Goal: Task Accomplishment & Management: Use online tool/utility

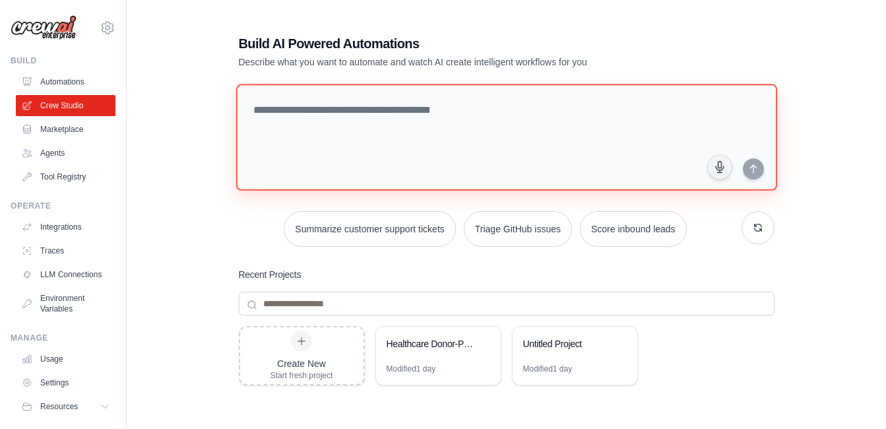
click at [422, 114] on textarea at bounding box center [506, 137] width 541 height 107
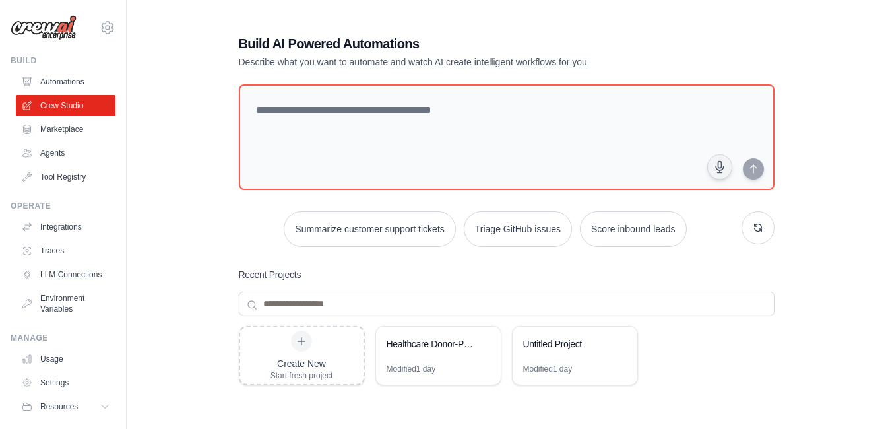
drag, startPoint x: 422, startPoint y: 114, endPoint x: 251, endPoint y: 259, distance: 224.2
click at [251, 259] on div "Build AI Powered Automations Describe what you want to automate and watch AI cr…" at bounding box center [506, 285] width 567 height 545
click at [428, 356] on div "Healthcare Donor-Patient Matching System" at bounding box center [438, 345] width 125 height 37
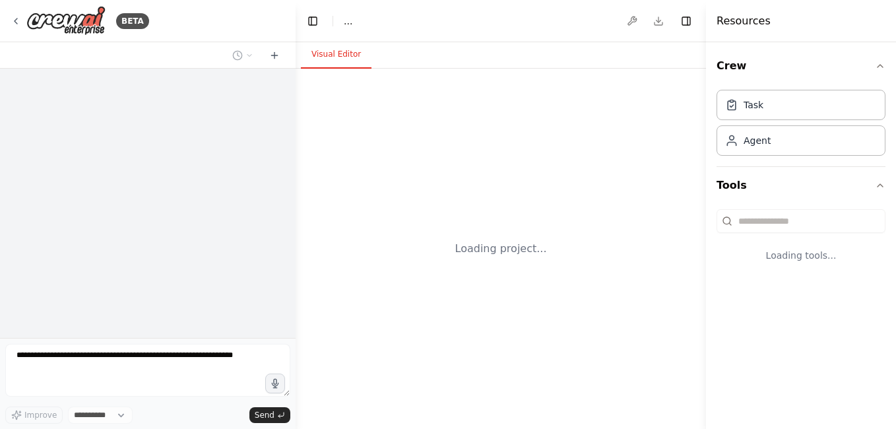
select select "****"
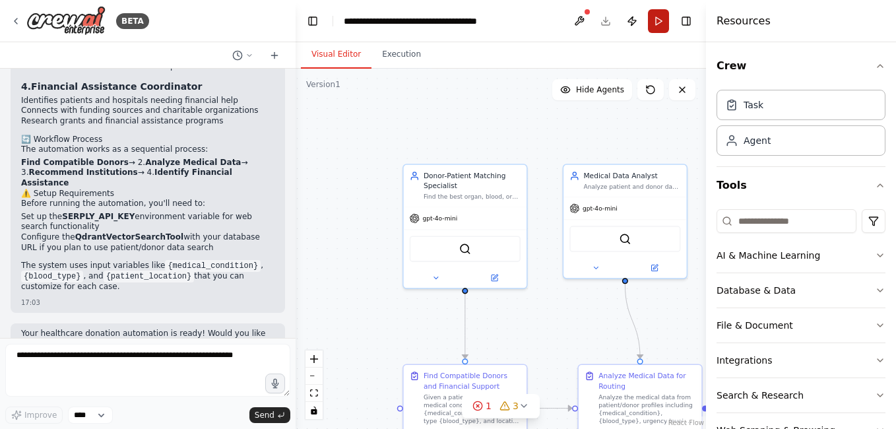
click at [661, 30] on button "Run" at bounding box center [658, 21] width 21 height 24
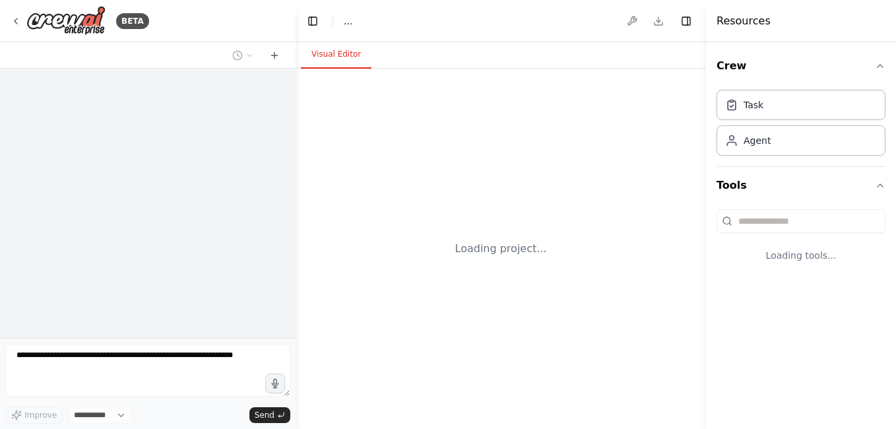
select select "****"
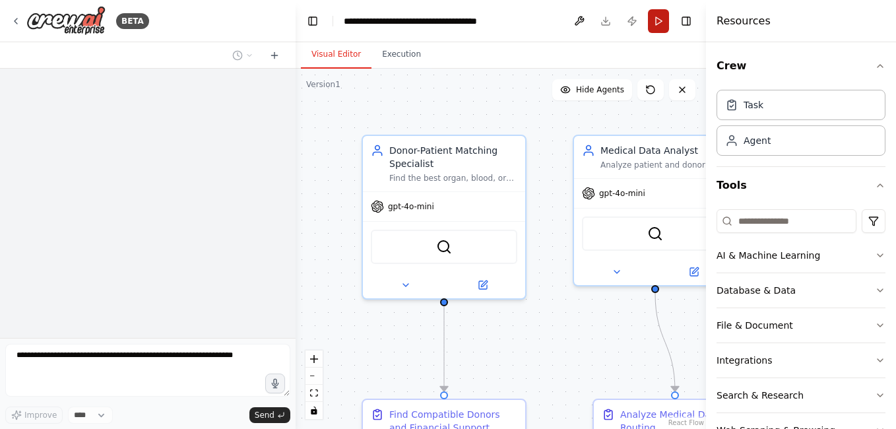
click at [662, 26] on button "Run" at bounding box center [658, 21] width 21 height 24
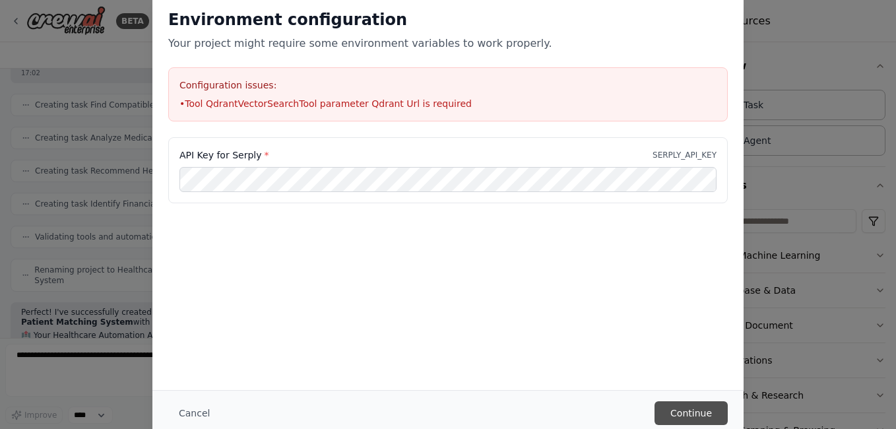
click at [692, 415] on button "Continue" at bounding box center [691, 413] width 73 height 24
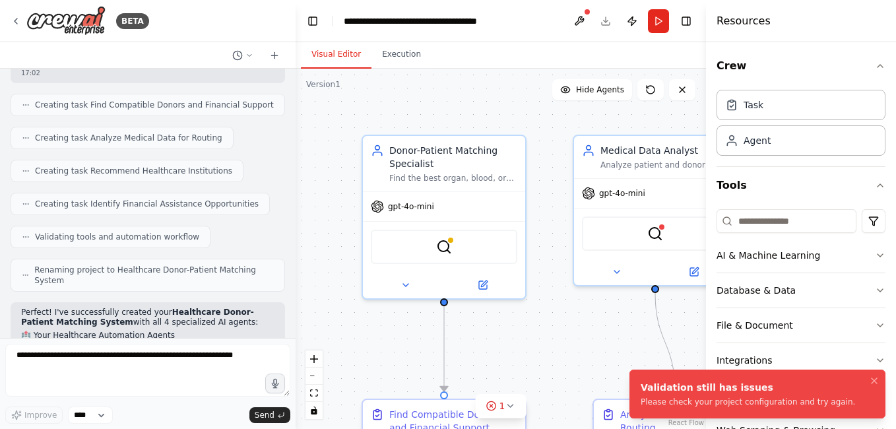
drag, startPoint x: 829, startPoint y: 402, endPoint x: 778, endPoint y: 402, distance: 51.5
click at [787, 402] on li "Validation still has issues Please check your project configuration and try aga…" at bounding box center [757, 393] width 256 height 49
click at [786, 402] on div "Please check your project configuration and try again." at bounding box center [748, 402] width 214 height 11
click at [659, 24] on button "Run" at bounding box center [658, 21] width 21 height 24
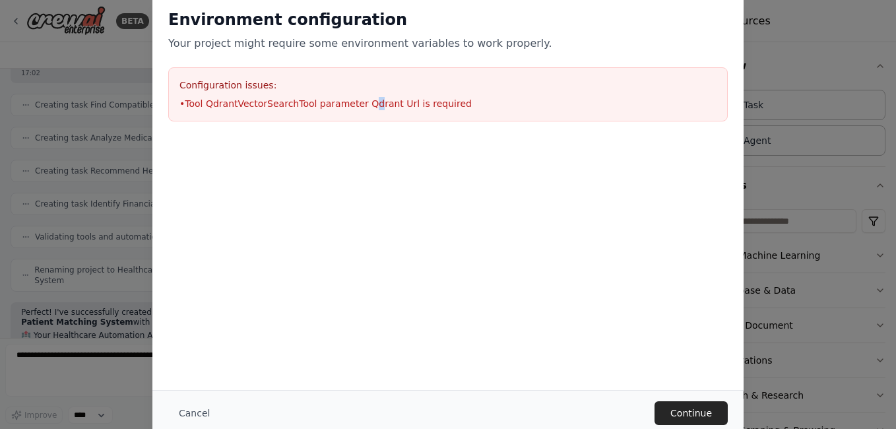
drag, startPoint x: 362, startPoint y: 95, endPoint x: 358, endPoint y: 117, distance: 22.8
click at [358, 117] on div "Configuration issues: • Tool QdrantVectorSearchTool parameter Qdrant Url is req…" at bounding box center [448, 94] width 560 height 54
click at [780, 90] on div "Environment configuration Your project might require some environment variables…" at bounding box center [448, 214] width 896 height 429
click at [775, 77] on div "Environment configuration Your project might require some environment variables…" at bounding box center [448, 214] width 896 height 429
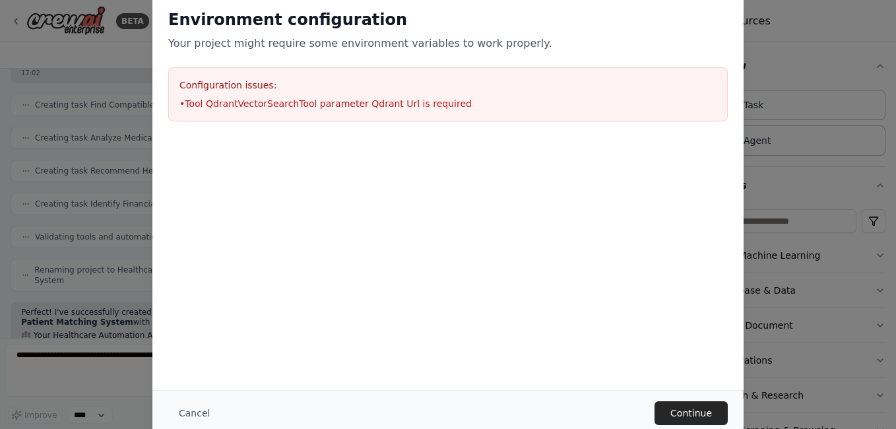
click at [775, 68] on div "Environment configuration Your project might require some environment variables…" at bounding box center [448, 214] width 896 height 429
click at [689, 408] on button "Continue" at bounding box center [691, 413] width 73 height 24
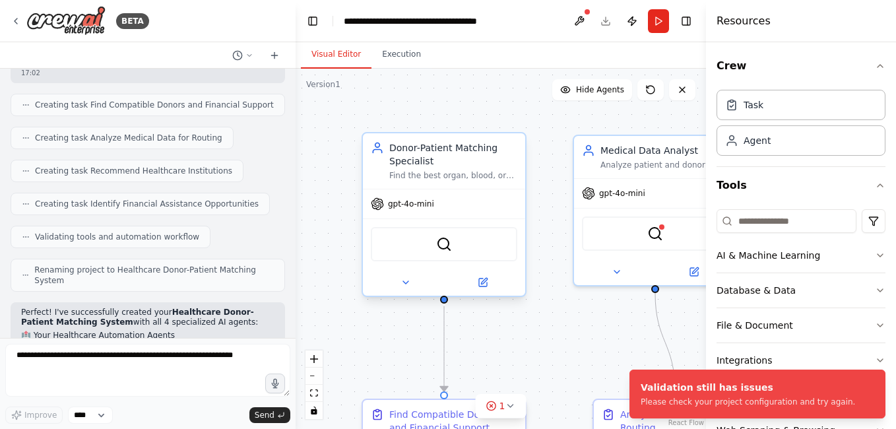
click at [465, 255] on div "SerplyWebSearchTool" at bounding box center [444, 244] width 146 height 34
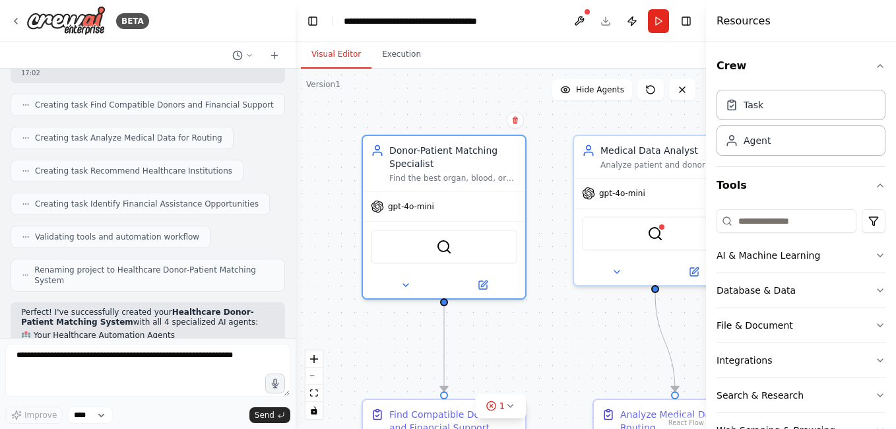
click at [605, 18] on header "**********" at bounding box center [501, 21] width 410 height 42
click at [579, 17] on button at bounding box center [579, 21] width 21 height 24
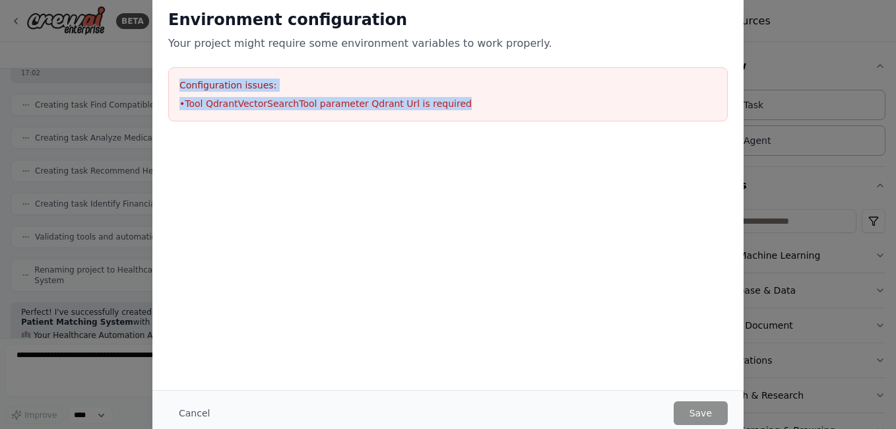
drag, startPoint x: 451, startPoint y: 103, endPoint x: 179, endPoint y: 84, distance: 273.1
click at [179, 84] on div "Configuration issues: • Tool QdrantVectorSearchTool parameter Qdrant Url is req…" at bounding box center [448, 94] width 560 height 54
copy div "Configuration issues: • Tool QdrantVectorSearchTool parameter Qdrant Url is req…"
click at [189, 414] on button "Cancel" at bounding box center [194, 413] width 52 height 24
click at [189, 414] on div "Improve **** Send" at bounding box center [147, 414] width 285 height 17
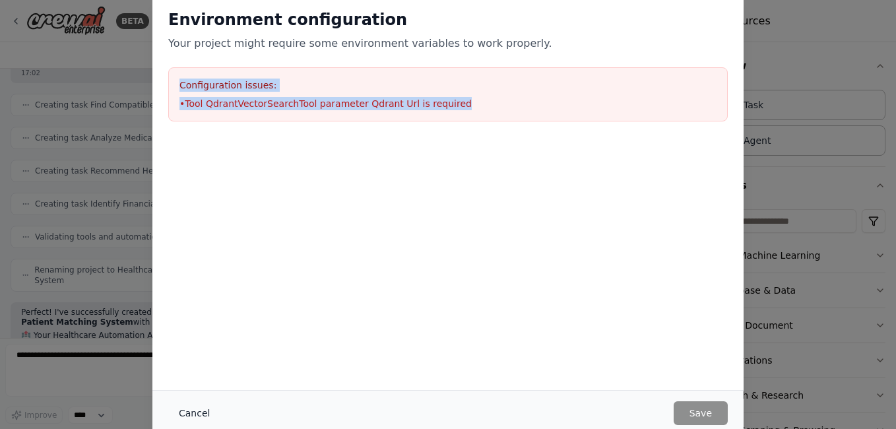
click at [189, 414] on div "Improve **** Send" at bounding box center [147, 414] width 285 height 17
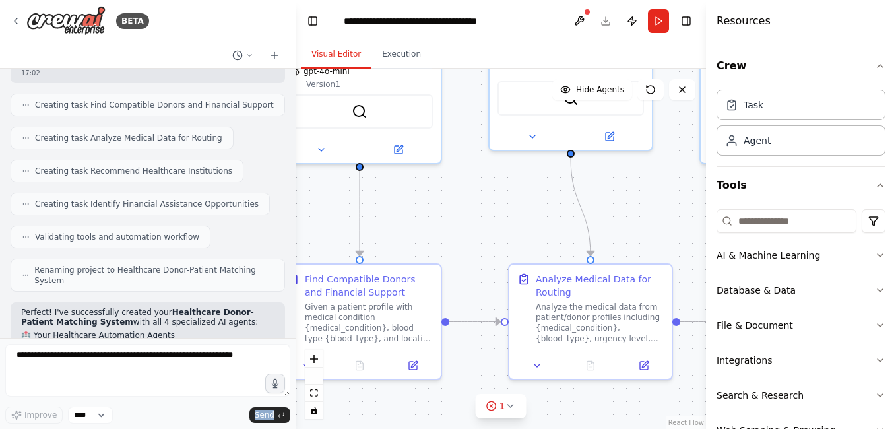
drag, startPoint x: 694, startPoint y: 308, endPoint x: 610, endPoint y: 173, distance: 159.5
click at [610, 173] on div ".deletable-edge-delete-btn { width: 20px; height: 20px; border: 0px solid #ffff…" at bounding box center [501, 249] width 410 height 360
drag, startPoint x: 651, startPoint y: 22, endPoint x: 626, endPoint y: 214, distance: 194.2
click at [626, 214] on div ".deletable-edge-delete-btn { width: 20px; height: 20px; border: 0px solid #ffff…" at bounding box center [501, 249] width 410 height 360
click at [657, 90] on button at bounding box center [650, 89] width 26 height 21
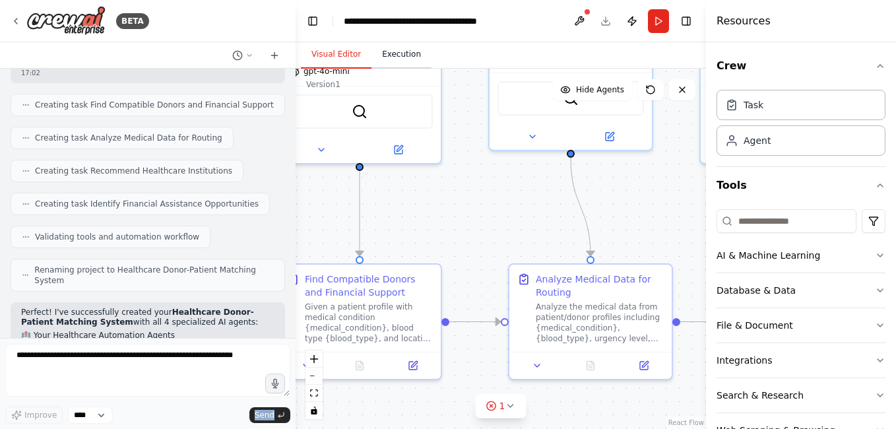
click at [384, 51] on button "Execution" at bounding box center [401, 55] width 60 height 28
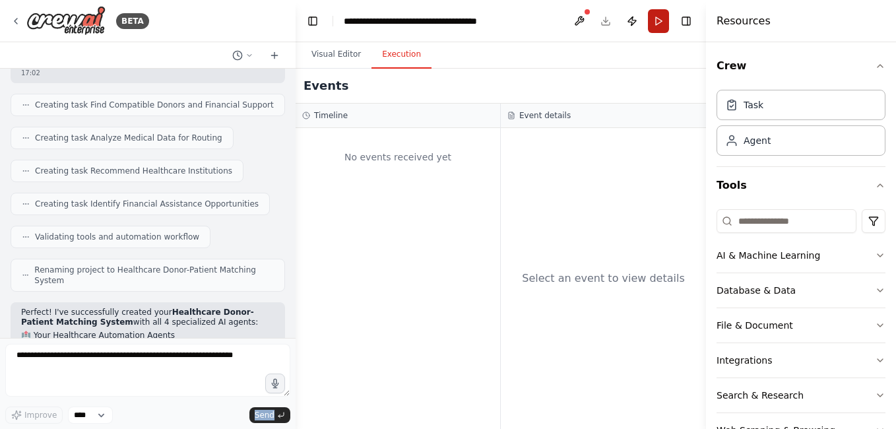
click at [656, 24] on button "Run" at bounding box center [658, 21] width 21 height 24
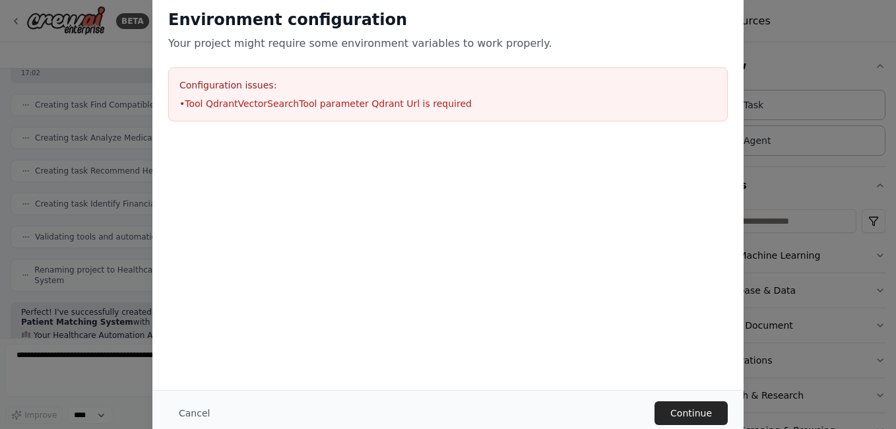
click at [297, 103] on li "• Tool QdrantVectorSearchTool parameter Qdrant Url is required" at bounding box center [447, 103] width 537 height 13
click at [682, 408] on button "Continue" at bounding box center [691, 413] width 73 height 24
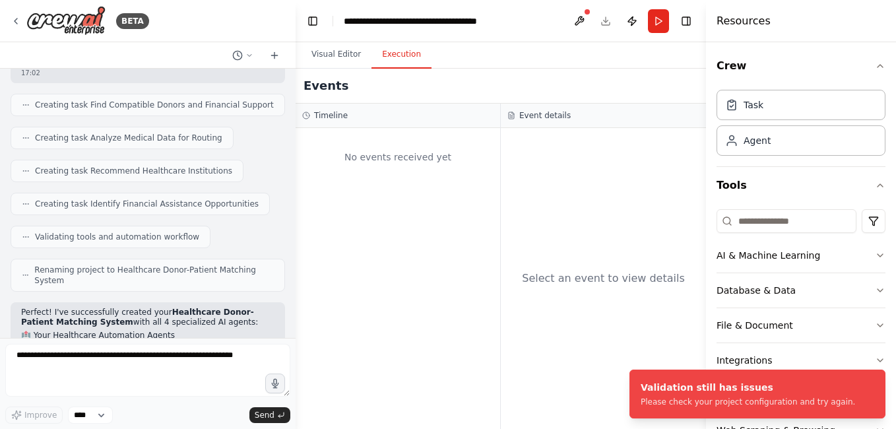
click at [607, 25] on header "**********" at bounding box center [501, 21] width 410 height 42
drag, startPoint x: 607, startPoint y: 25, endPoint x: 578, endPoint y: 224, distance: 200.7
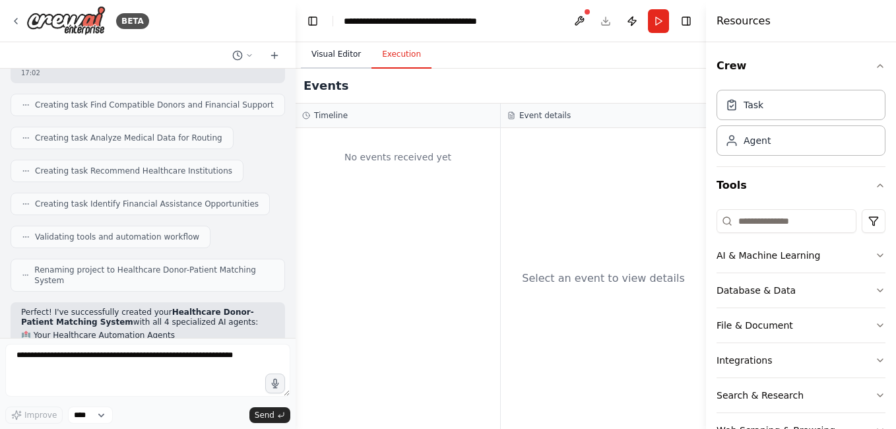
drag, startPoint x: 578, startPoint y: 224, endPoint x: 336, endPoint y: 55, distance: 294.7
click at [336, 55] on button "Visual Editor" at bounding box center [336, 55] width 71 height 28
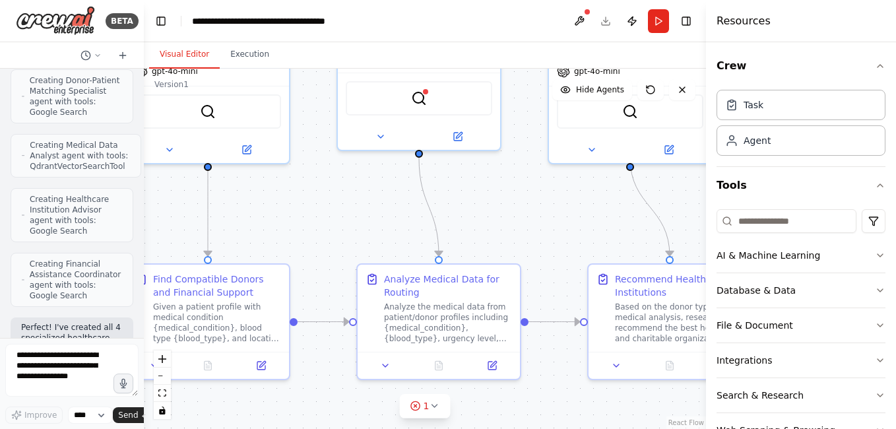
scroll to position [999, 0]
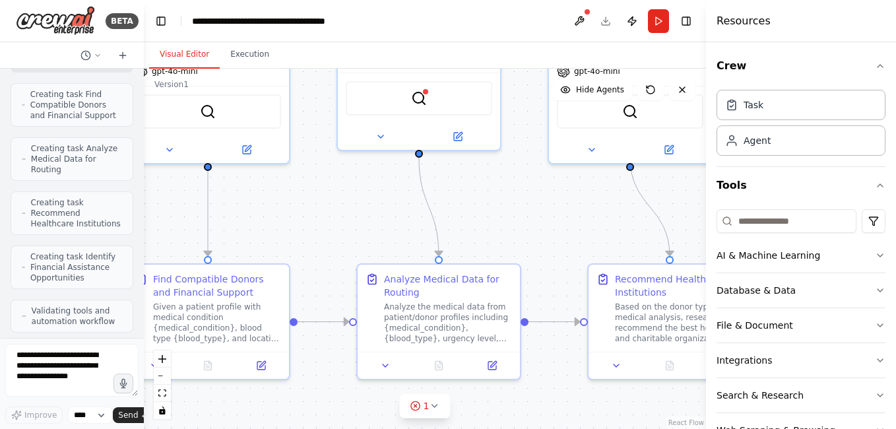
drag, startPoint x: 290, startPoint y: 144, endPoint x: 27, endPoint y: 132, distance: 263.5
click at [27, 132] on div "BETA I want to create 4 AI agents: Agent to find the best donors for patients a…" at bounding box center [72, 214] width 144 height 429
click at [430, 410] on icon at bounding box center [434, 405] width 11 height 11
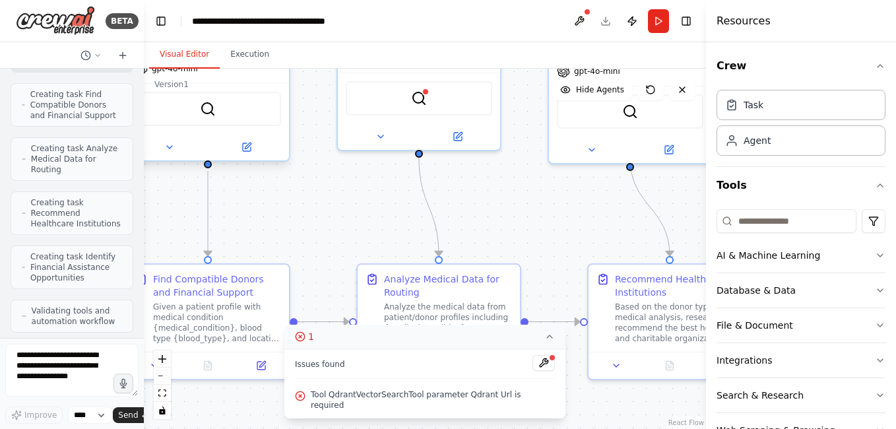
click at [230, 115] on div "SerplyWebSearchTool" at bounding box center [208, 109] width 146 height 34
click at [212, 114] on img at bounding box center [208, 109] width 16 height 16
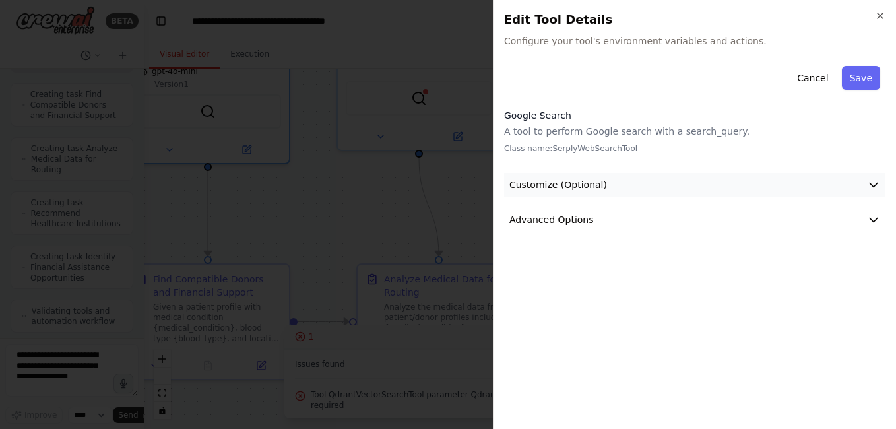
click at [871, 185] on icon "button" at bounding box center [873, 184] width 13 height 13
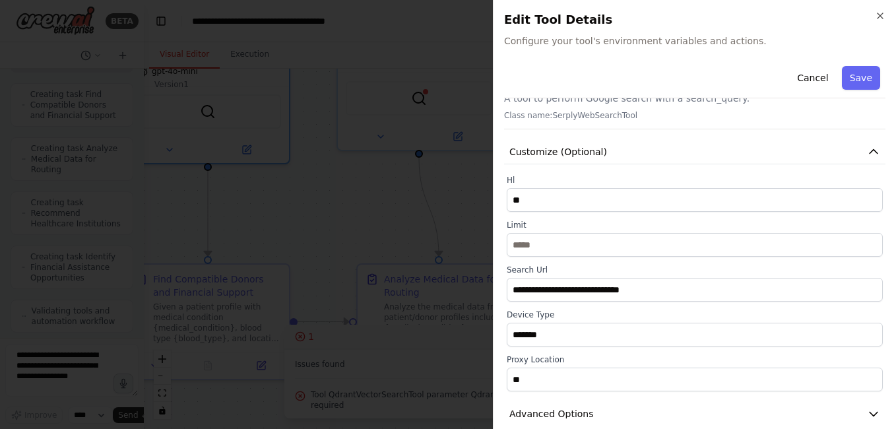
scroll to position [51, 0]
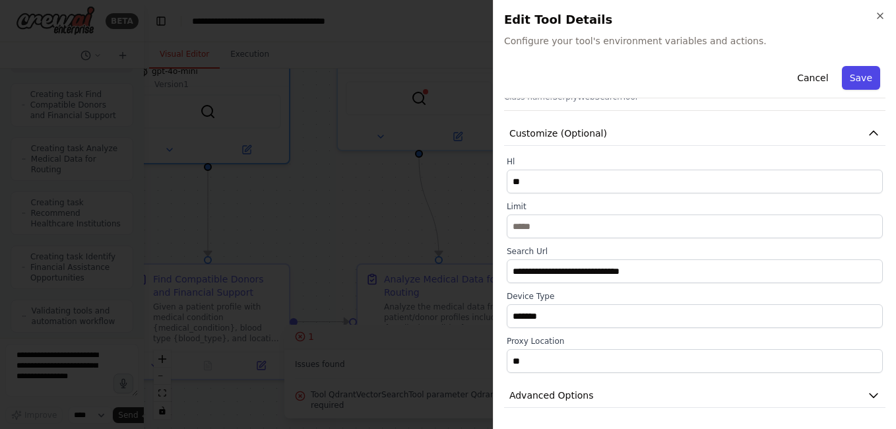
click at [861, 79] on button "Save" at bounding box center [861, 78] width 38 height 24
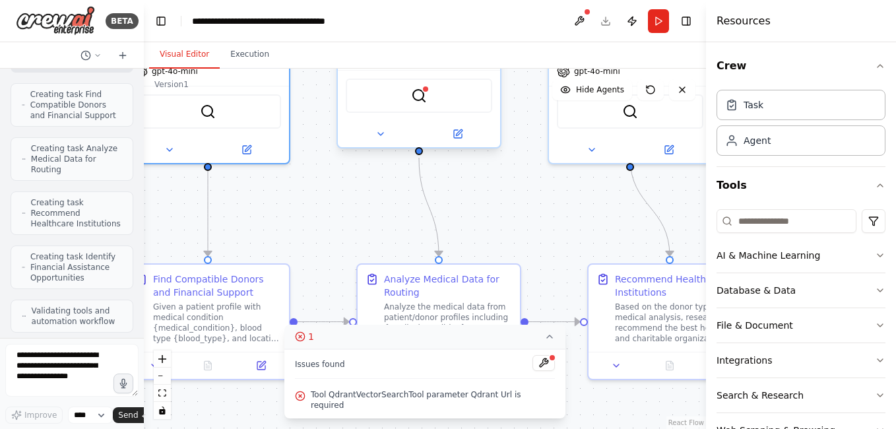
click at [429, 102] on div "QdrantVectorSearchTool" at bounding box center [419, 96] width 146 height 34
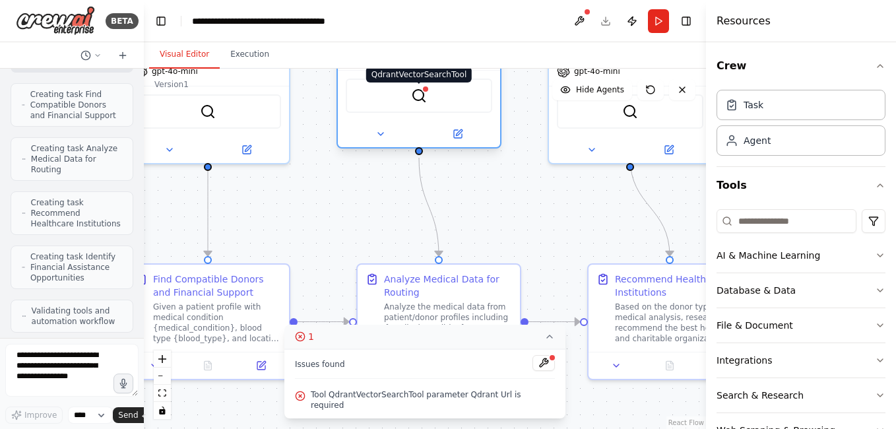
click at [425, 97] on img at bounding box center [419, 96] width 16 height 16
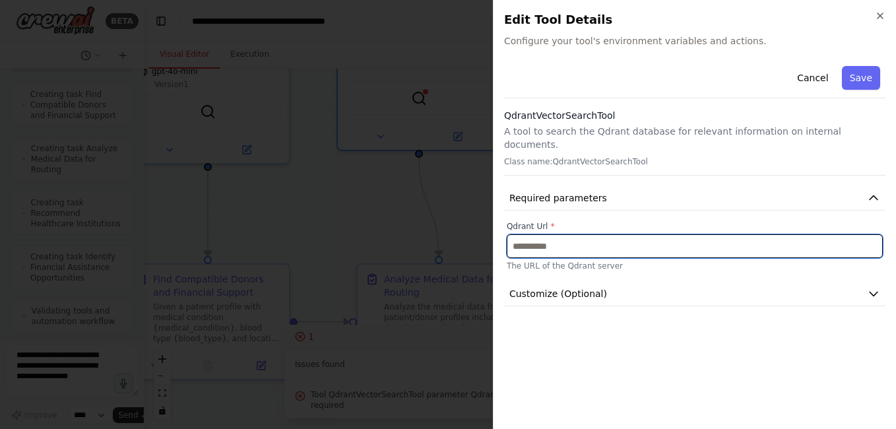
click at [575, 236] on input "text" at bounding box center [695, 246] width 376 height 24
paste input "**********"
type input "**********"
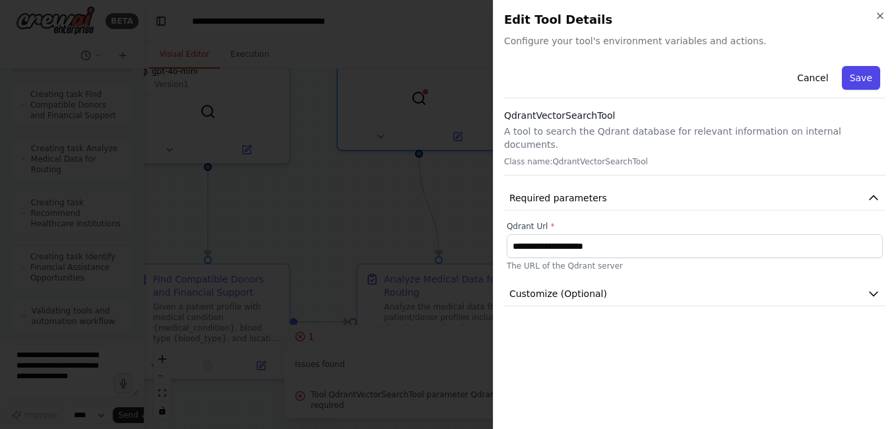
click at [857, 84] on button "Save" at bounding box center [861, 78] width 38 height 24
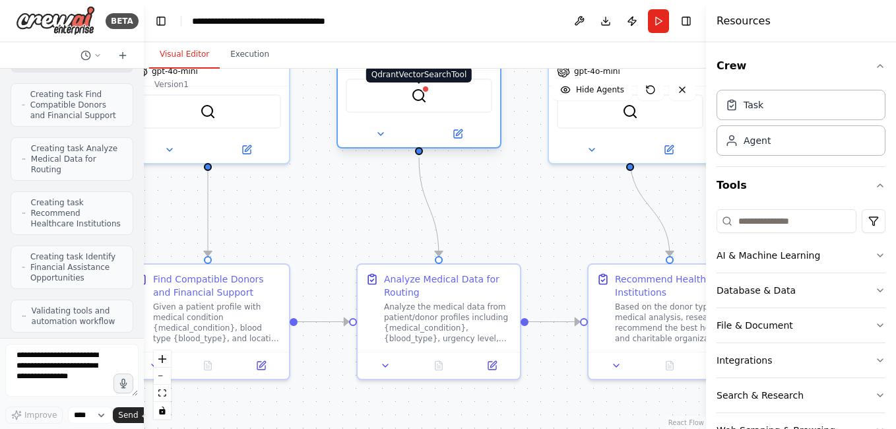
click at [426, 101] on img at bounding box center [419, 96] width 16 height 16
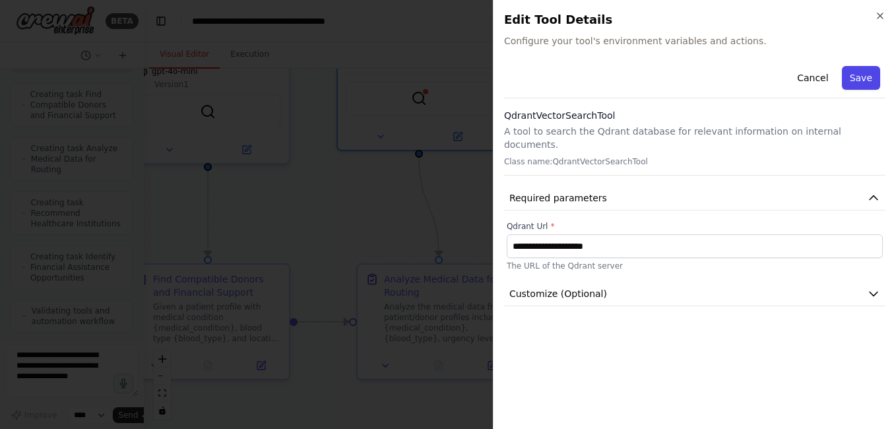
click at [870, 73] on button "Save" at bounding box center [861, 78] width 38 height 24
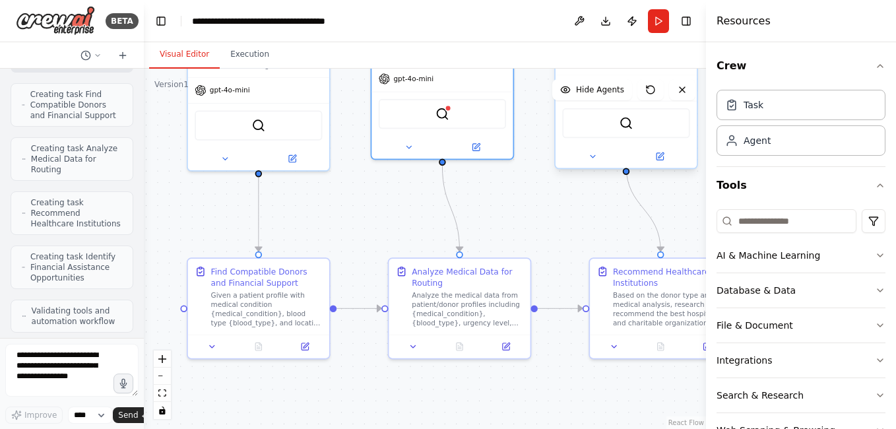
click at [639, 120] on div "SerplyWebSearchTool" at bounding box center [625, 123] width 127 height 30
click at [632, 117] on img at bounding box center [627, 123] width 14 height 14
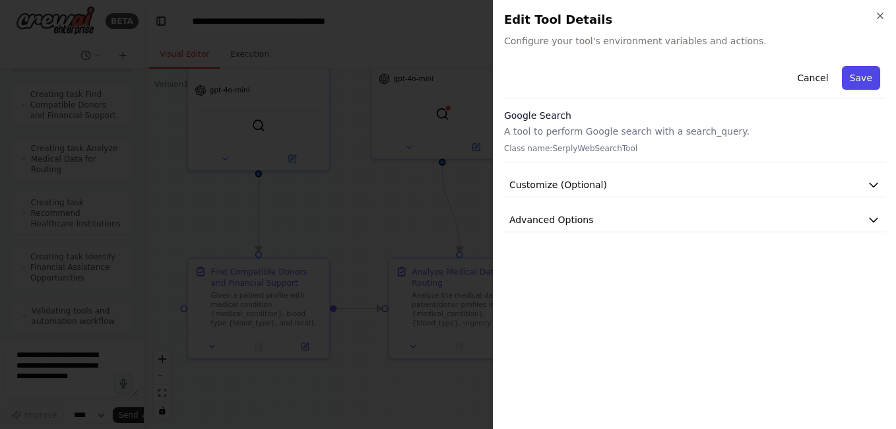
click at [858, 82] on button "Save" at bounding box center [861, 78] width 38 height 24
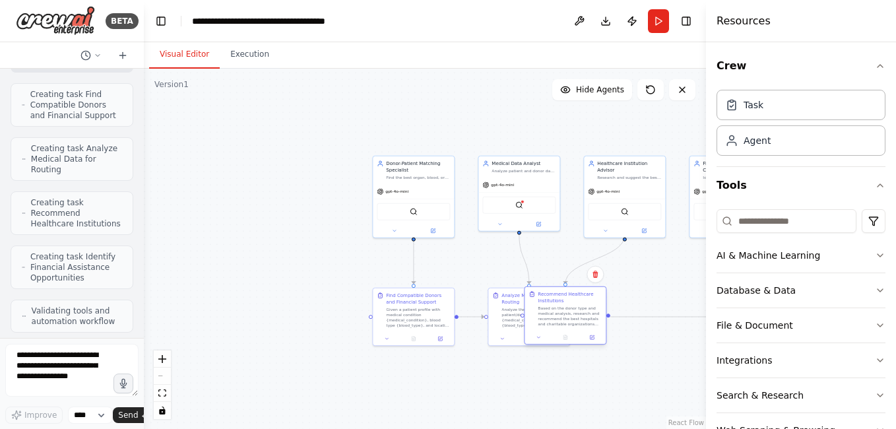
drag, startPoint x: 669, startPoint y: 320, endPoint x: 548, endPoint y: 319, distance: 120.8
click at [548, 319] on div "Based on the donor type and medical analysis, research and recommend the best h…" at bounding box center [570, 315] width 64 height 21
drag, startPoint x: 537, startPoint y: 328, endPoint x: 661, endPoint y: 331, distance: 124.1
click at [661, 331] on div "Recommend Healthcare Institutions Based on the donor type and medical analysis,…" at bounding box center [651, 315] width 82 height 59
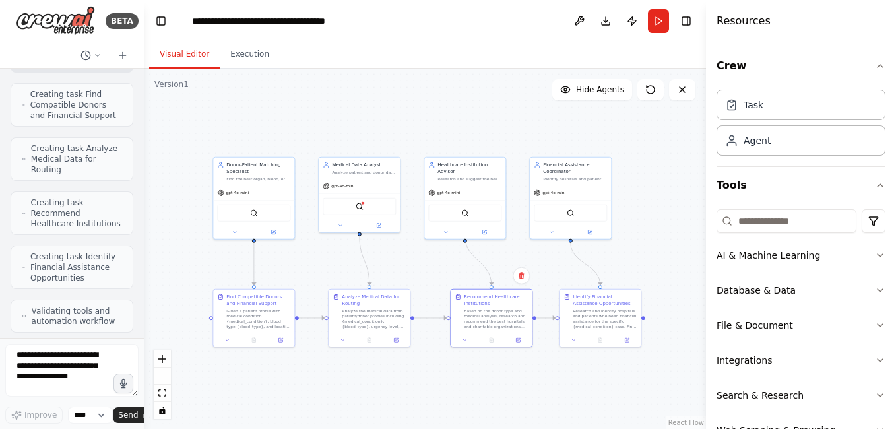
drag, startPoint x: 589, startPoint y: 268, endPoint x: 430, endPoint y: 269, distance: 159.7
click at [430, 269] on div ".deletable-edge-delete-btn { width: 20px; height: 20px; border: 0px solid #ffff…" at bounding box center [425, 249] width 562 height 360
click at [670, 240] on div ".deletable-edge-delete-btn { width: 20px; height: 20px; border: 0px solid #ffff…" at bounding box center [425, 249] width 562 height 360
click at [651, 22] on button "Run" at bounding box center [658, 21] width 21 height 24
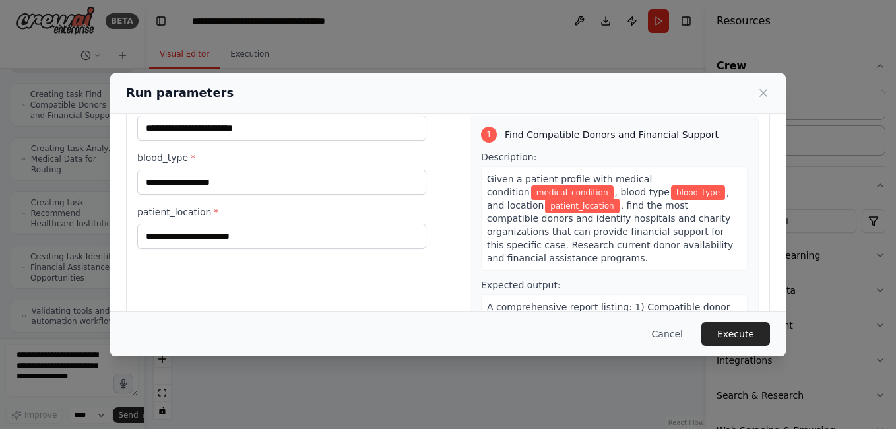
scroll to position [0, 0]
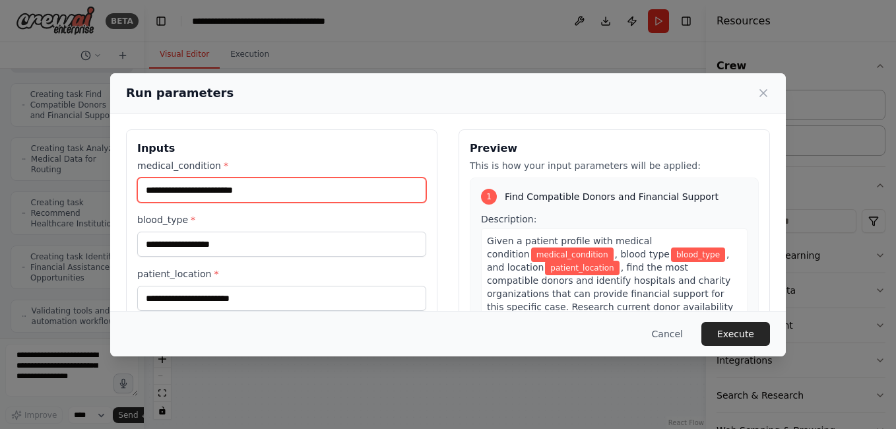
click at [286, 185] on input "medical_condition *" at bounding box center [281, 189] width 289 height 25
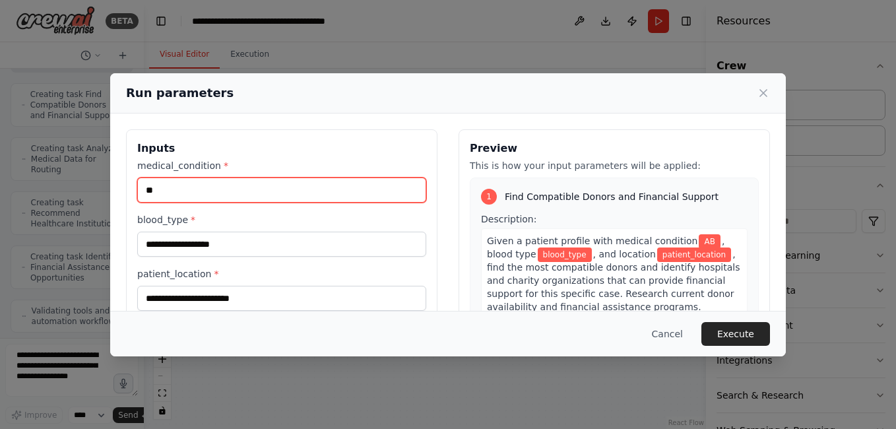
type input "*"
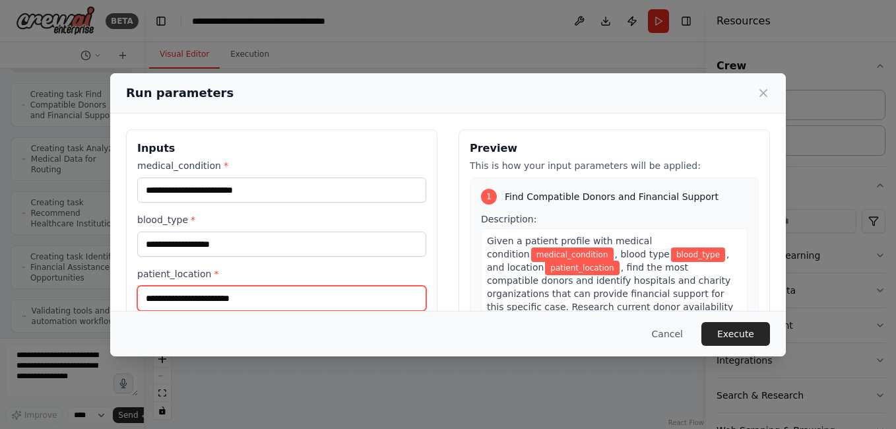
click at [216, 306] on input "patient_location *" at bounding box center [281, 298] width 289 height 25
type input "****"
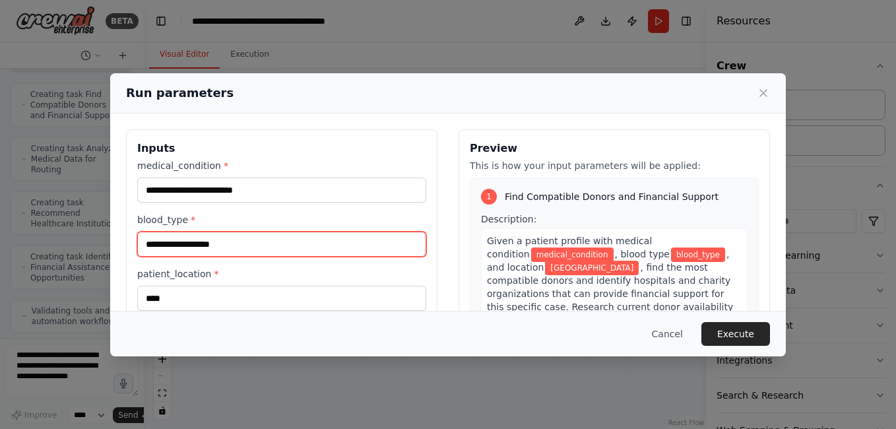
click at [327, 238] on input "blood_type *" at bounding box center [281, 244] width 289 height 25
type input "*"
type input "**"
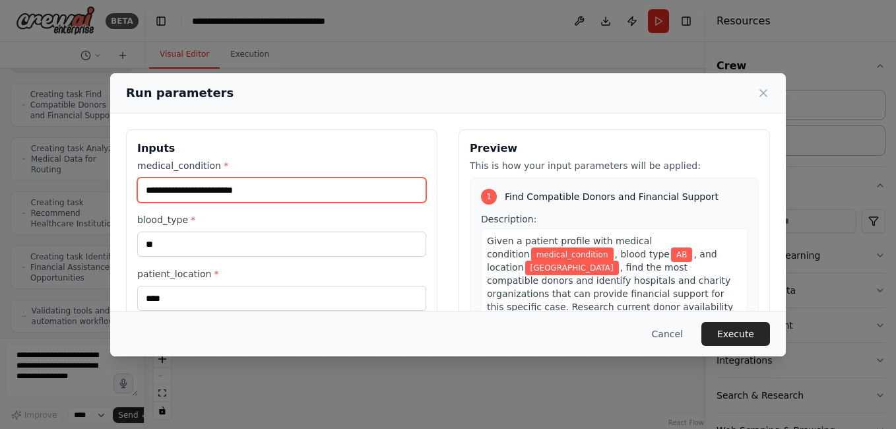
click at [307, 187] on input "medical_condition *" at bounding box center [281, 189] width 289 height 25
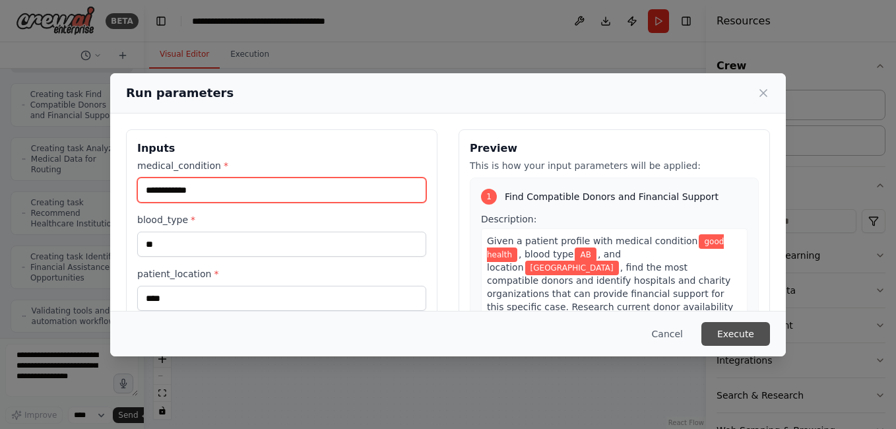
type input "**********"
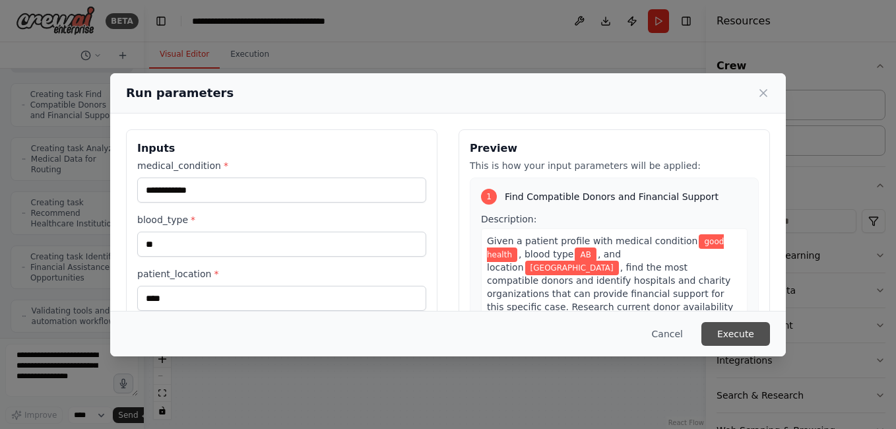
click at [743, 331] on button "Execute" at bounding box center [735, 334] width 69 height 24
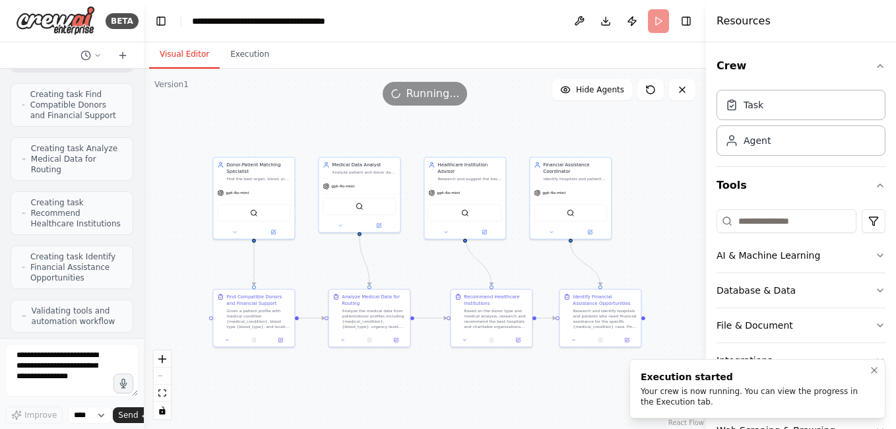
click at [707, 400] on div "Your crew is now running. You can view the progress in the Execution tab." at bounding box center [755, 396] width 228 height 21
click at [244, 55] on button "Execution" at bounding box center [250, 55] width 60 height 28
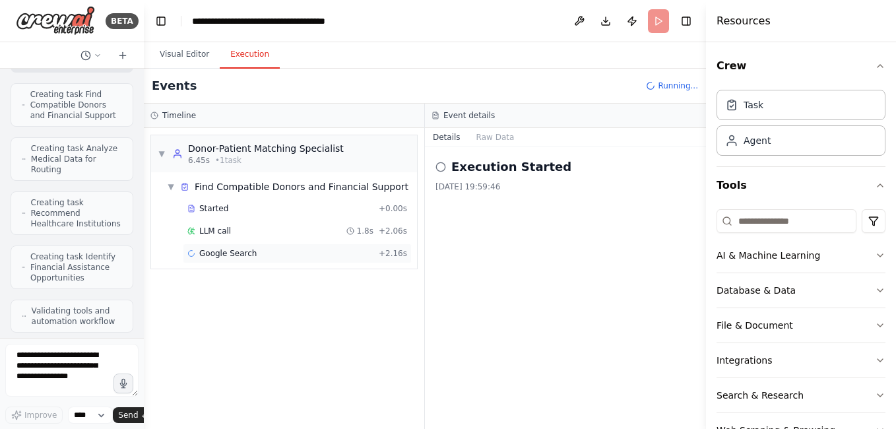
click at [281, 257] on div "Google Search + 2.16s" at bounding box center [297, 253] width 220 height 11
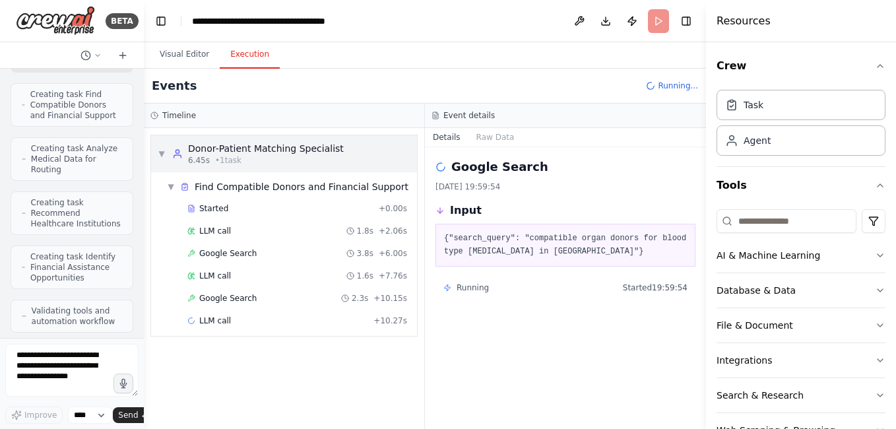
click at [280, 150] on div "Donor-Patient Matching Specialist" at bounding box center [266, 148] width 156 height 13
click at [171, 55] on button "Visual Editor" at bounding box center [184, 55] width 71 height 28
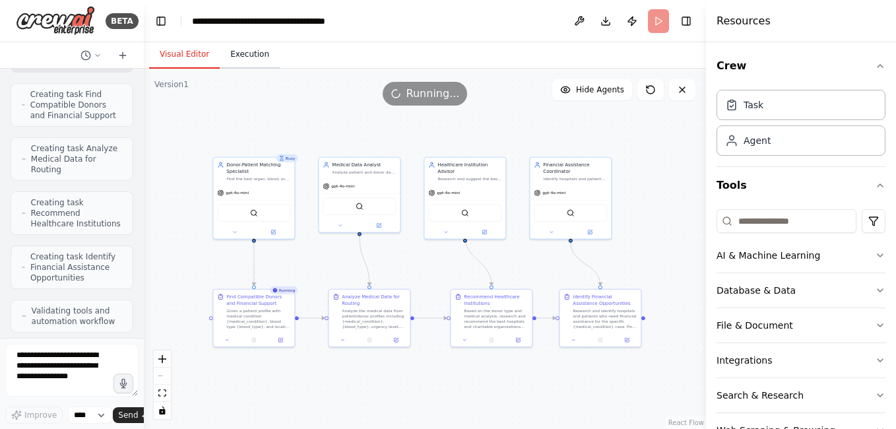
click at [238, 55] on button "Execution" at bounding box center [250, 55] width 60 height 28
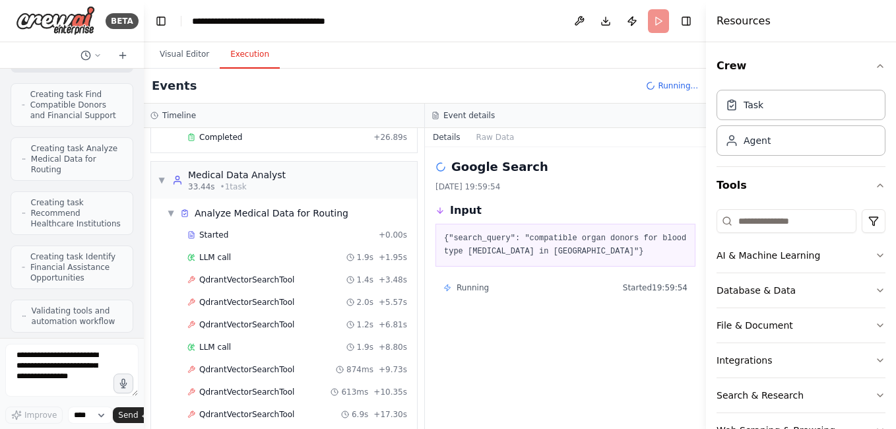
scroll to position [302, 0]
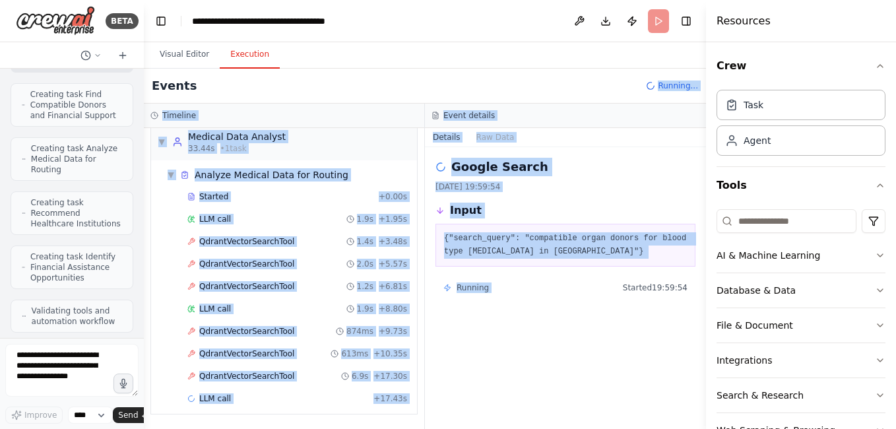
drag, startPoint x: 598, startPoint y: 403, endPoint x: 205, endPoint y: 73, distance: 514.2
click at [205, 73] on div "Events Running... Timeline ▼ Donor-Patient Matching Specialist 6.45s (+26.89s) …" at bounding box center [425, 249] width 562 height 360
copy div "Running... Timeline ▼ Donor-Patient Matching Specialist 6.45s (+26.89s) • 1 tas…"
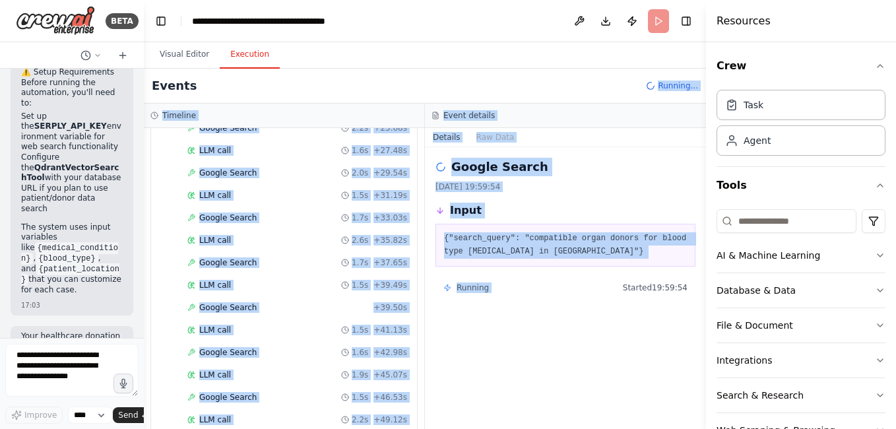
scroll to position [1006, 0]
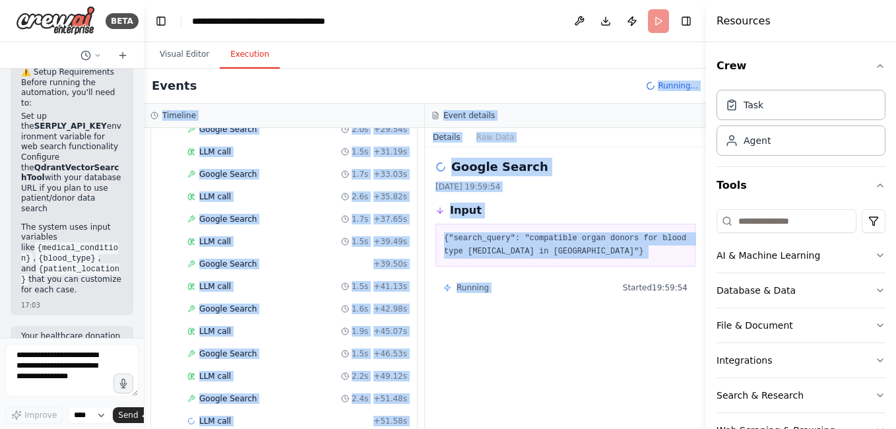
click at [496, 368] on div "Google Search [DATE] 19:59:54 Input {"search_query": "compatible organ donors f…" at bounding box center [565, 288] width 281 height 282
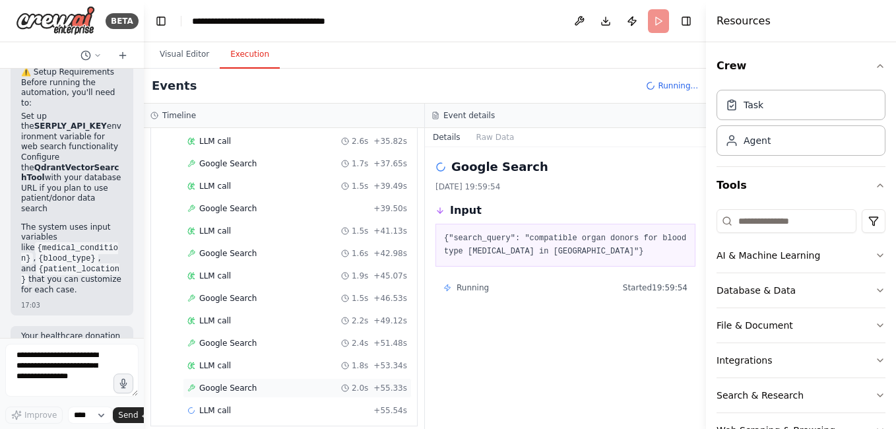
scroll to position [1073, 0]
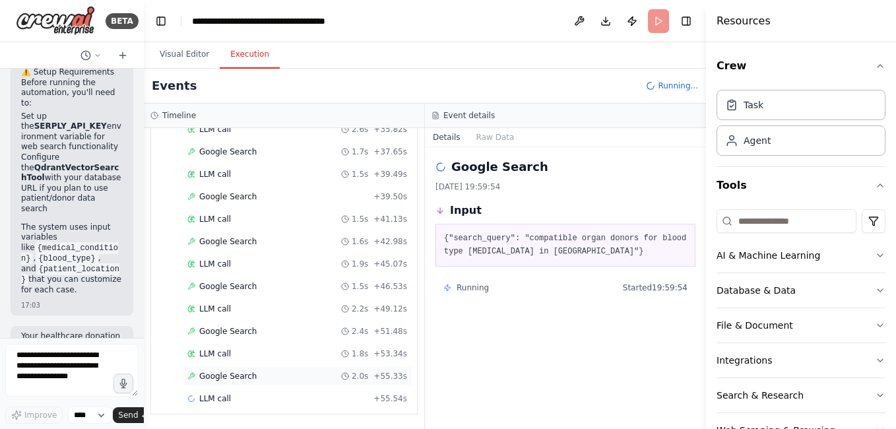
click at [296, 380] on div "Google Search 2.0s + 55.33s" at bounding box center [297, 376] width 220 height 11
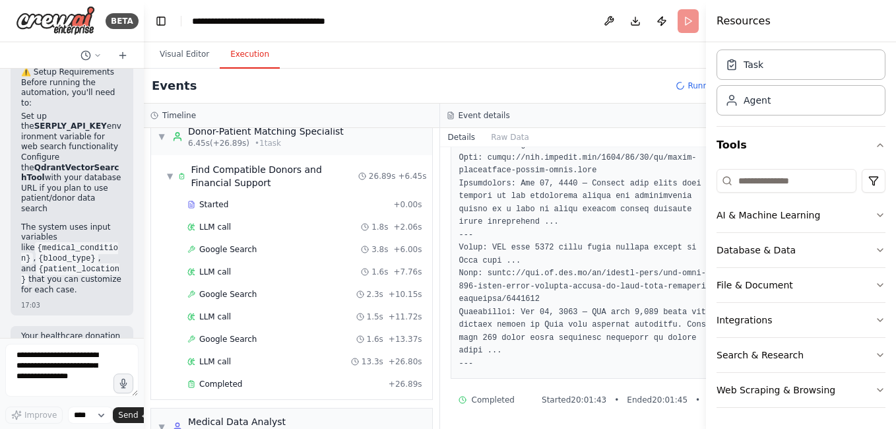
scroll to position [0, 0]
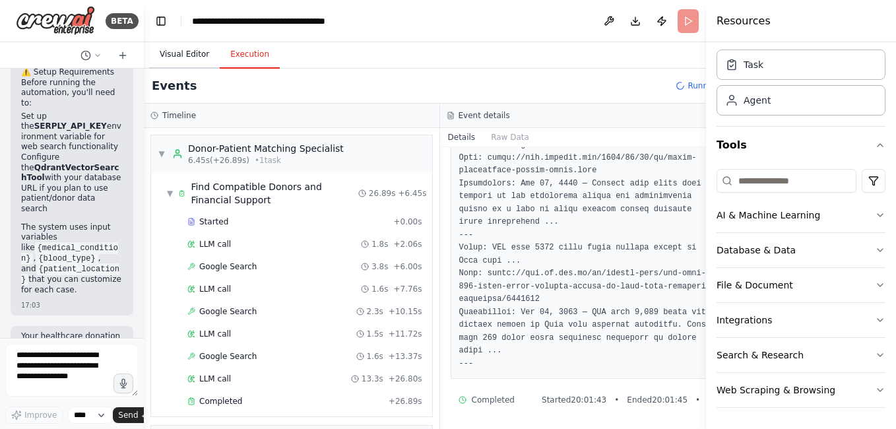
click at [197, 58] on button "Visual Editor" at bounding box center [184, 55] width 71 height 28
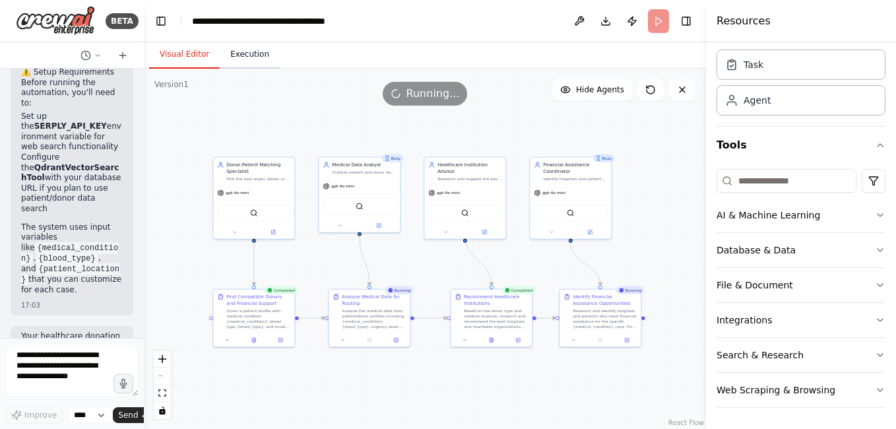
click at [240, 57] on button "Execution" at bounding box center [250, 55] width 60 height 28
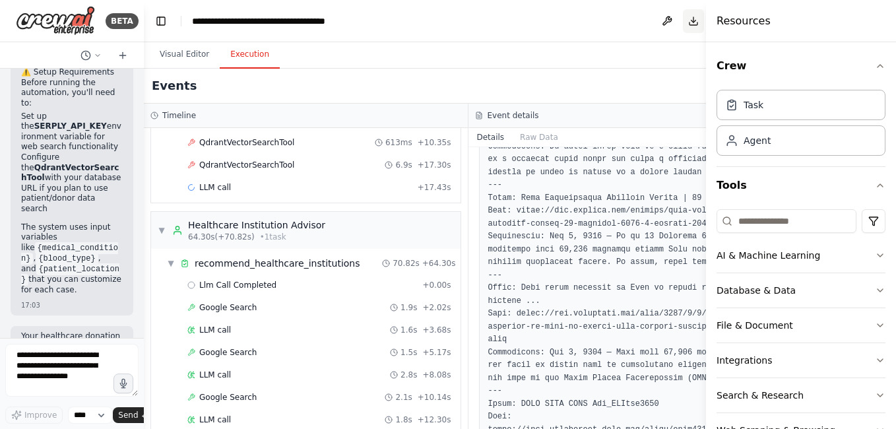
click at [683, 18] on button "Download" at bounding box center [693, 21] width 21 height 24
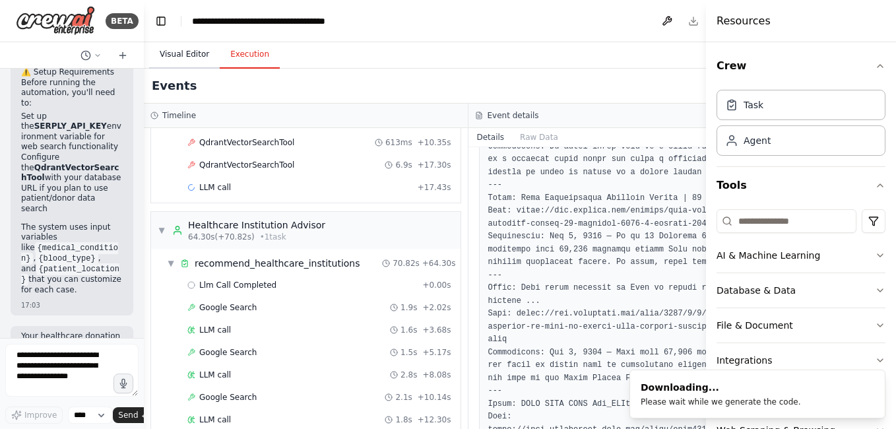
click at [183, 53] on button "Visual Editor" at bounding box center [184, 55] width 71 height 28
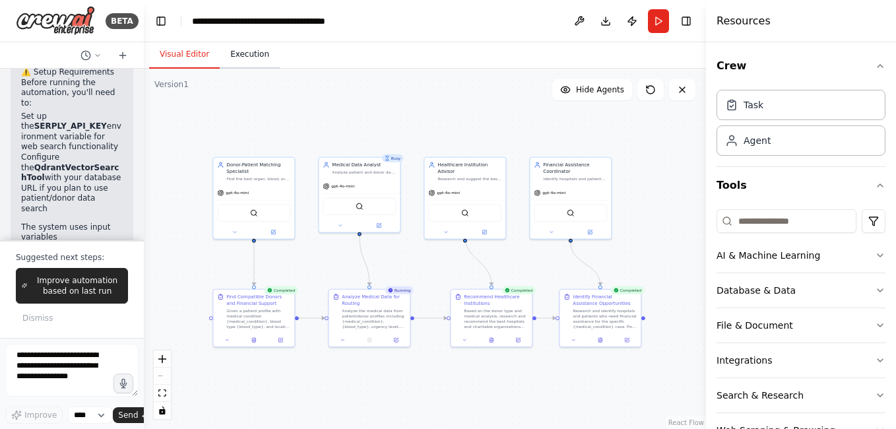
click at [241, 61] on button "Execution" at bounding box center [250, 55] width 60 height 28
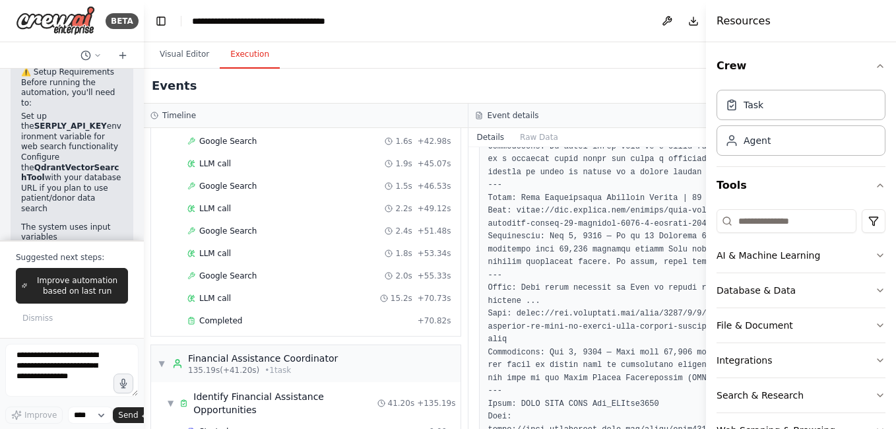
scroll to position [1341, 0]
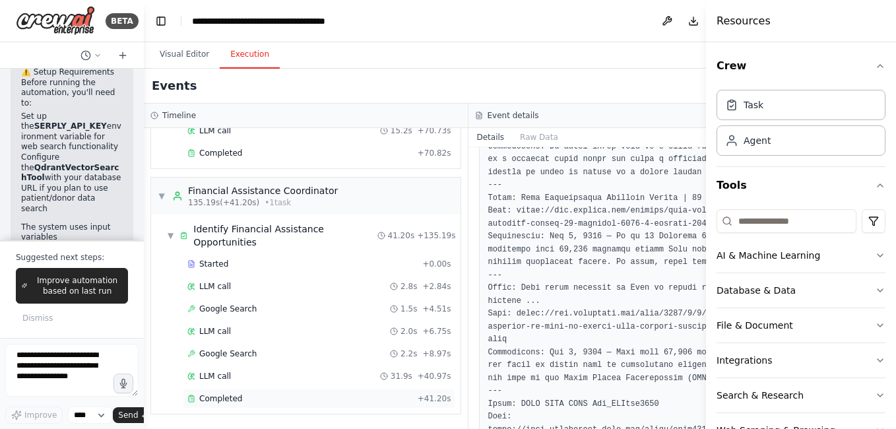
click at [321, 400] on div "Completed" at bounding box center [299, 398] width 225 height 11
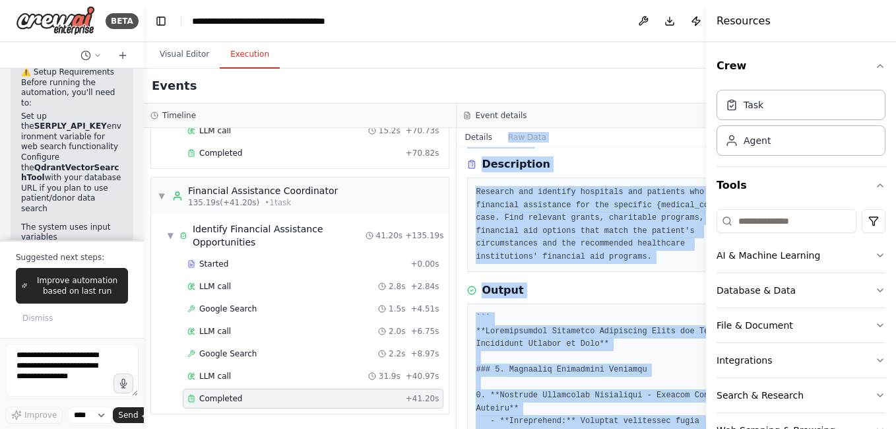
scroll to position [0, 0]
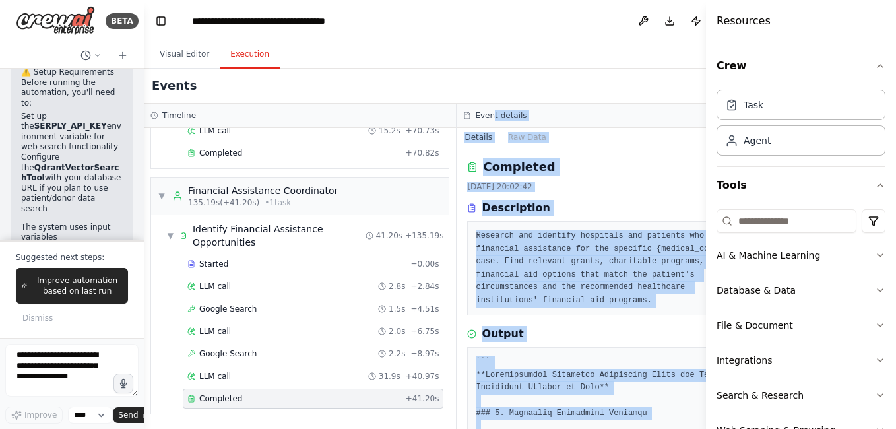
drag, startPoint x: 503, startPoint y: 382, endPoint x: 476, endPoint y: 126, distance: 257.4
click at [476, 126] on div "Event details Details Raw Data Completed [DATE] 20:02:42 Description Research a…" at bounding box center [613, 266] width 313 height 325
copy div "t details Details Raw Data Completed [DATE] 20:02:42 Description Research and i…"
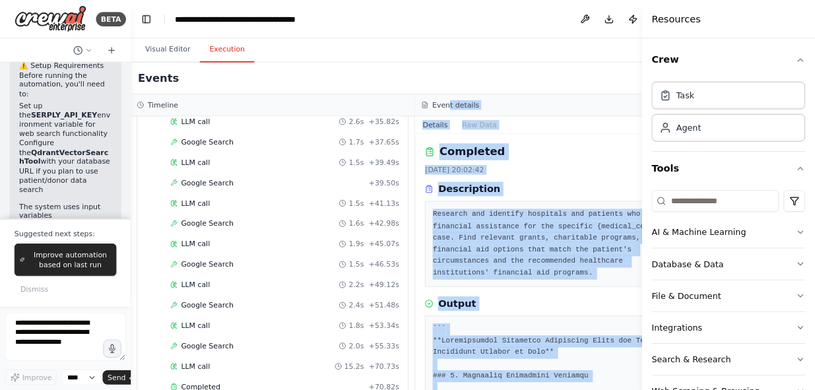
scroll to position [813, 0]
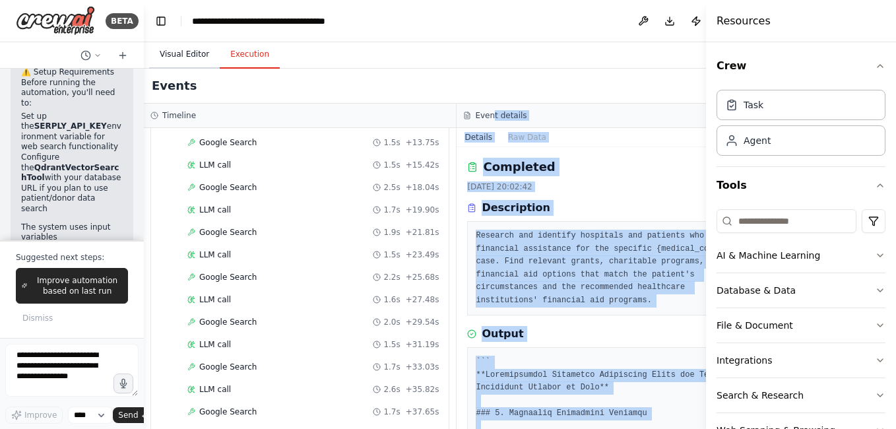
click at [198, 53] on button "Visual Editor" at bounding box center [184, 55] width 71 height 28
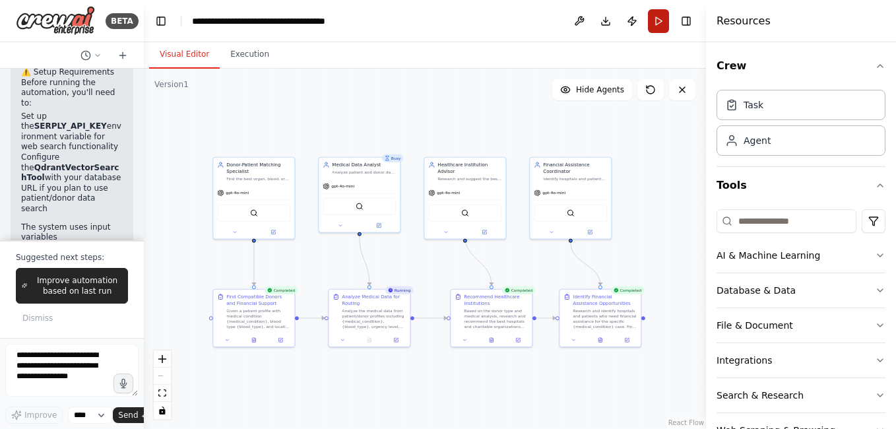
click at [655, 25] on button "Run" at bounding box center [658, 21] width 21 height 24
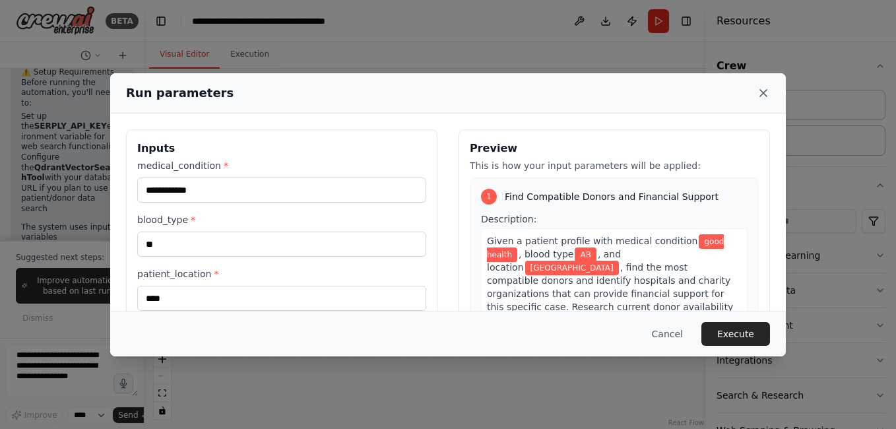
click at [763, 90] on icon at bounding box center [763, 92] width 13 height 13
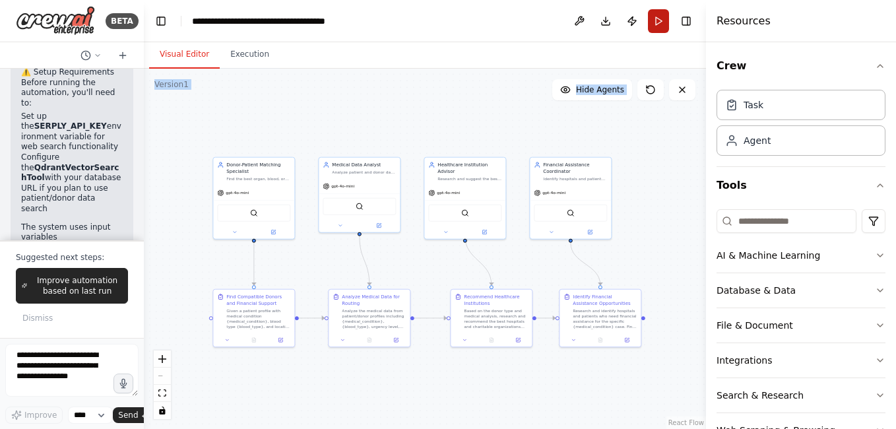
click at [657, 28] on button "Run" at bounding box center [658, 21] width 21 height 24
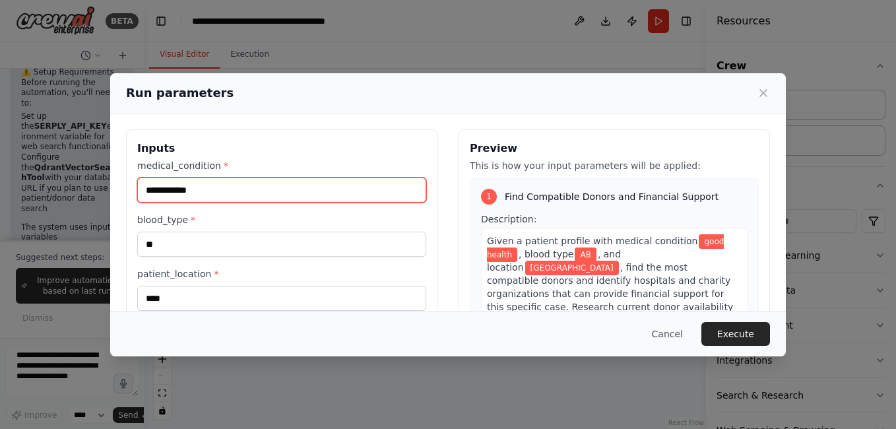
click at [201, 185] on input "**********" at bounding box center [281, 189] width 289 height 25
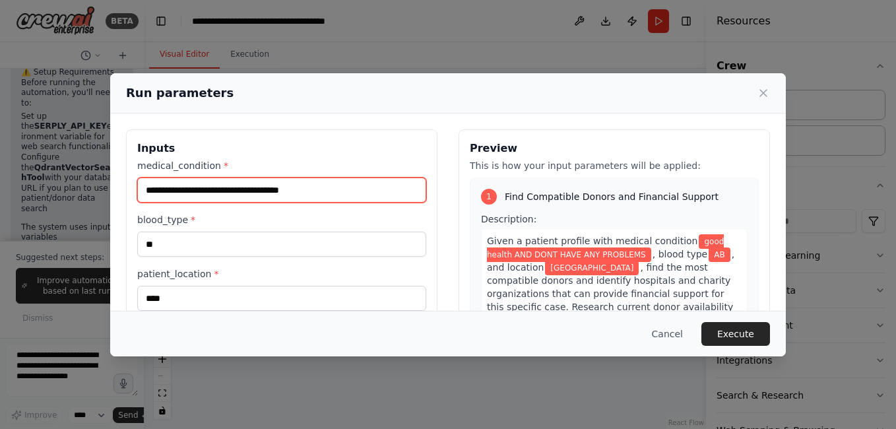
type input "**********"
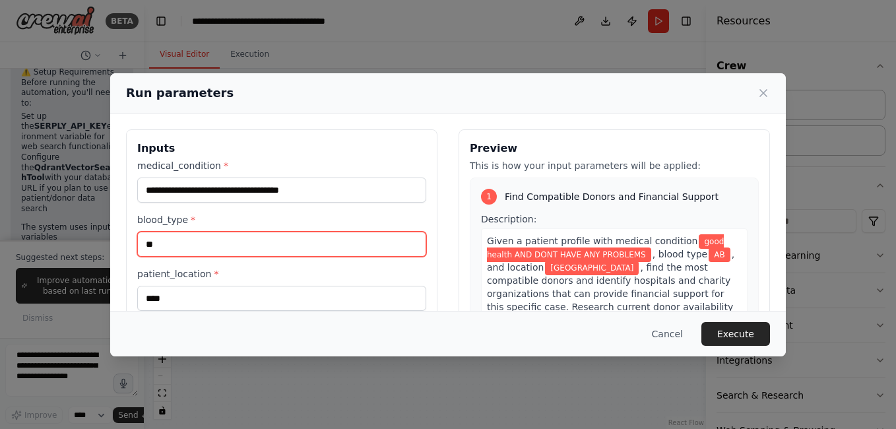
click at [218, 249] on input "**" at bounding box center [281, 244] width 289 height 25
type input "*"
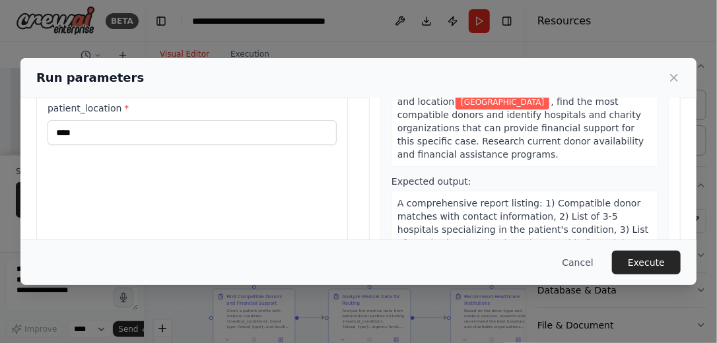
scroll to position [98, 0]
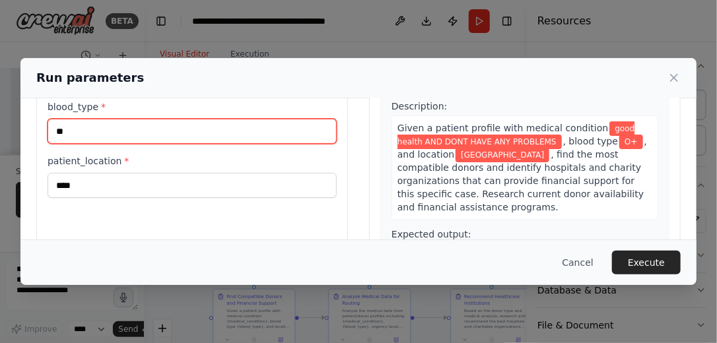
click at [95, 119] on input "**" at bounding box center [192, 131] width 289 height 25
type input "**"
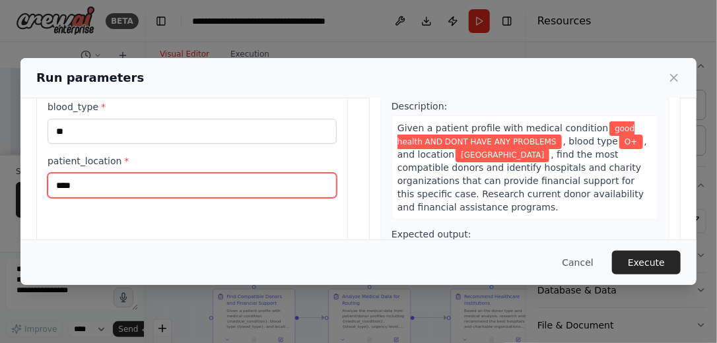
click at [90, 179] on input "****" at bounding box center [192, 185] width 289 height 25
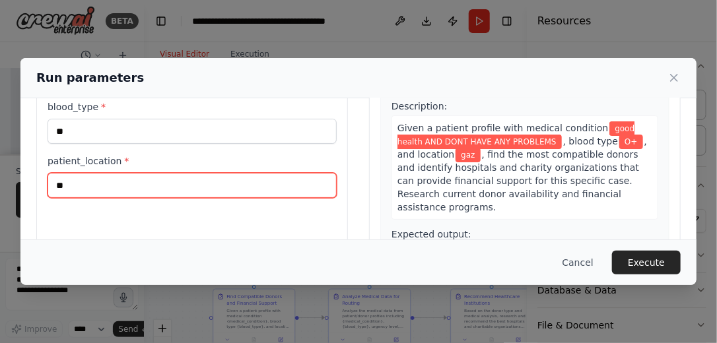
type input "*"
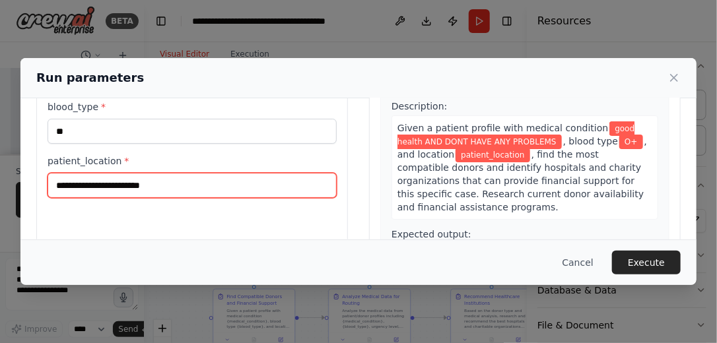
type input "*"
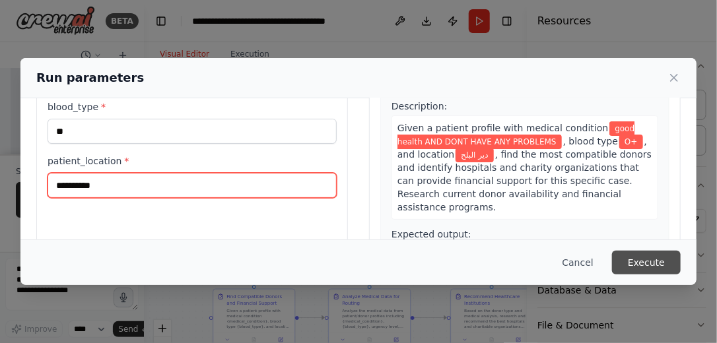
type input "*********"
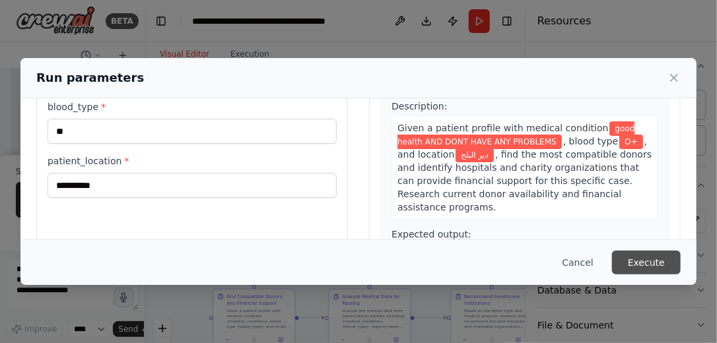
click at [656, 263] on button "Execute" at bounding box center [646, 263] width 69 height 24
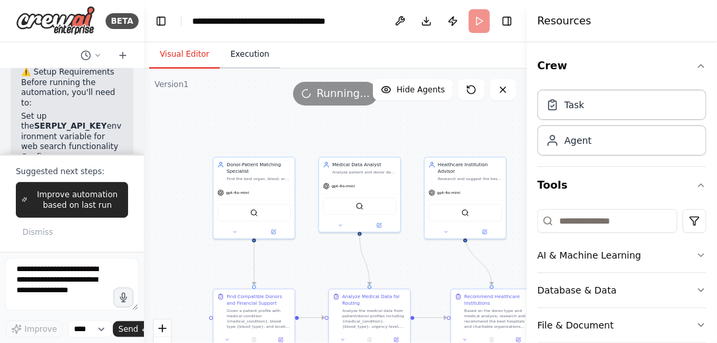
click at [254, 55] on button "Execution" at bounding box center [250, 55] width 60 height 28
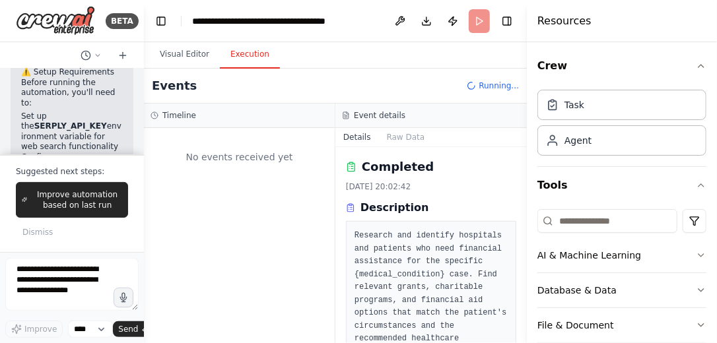
scroll to position [0, 0]
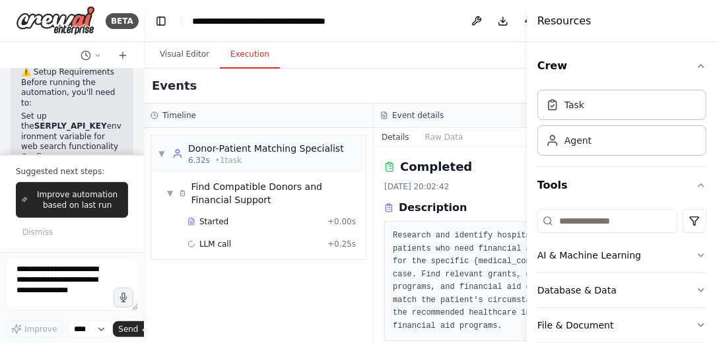
drag, startPoint x: 523, startPoint y: 163, endPoint x: 523, endPoint y: 191, distance: 27.7
click at [523, 191] on button "Toggle Sidebar" at bounding box center [526, 171] width 11 height 343
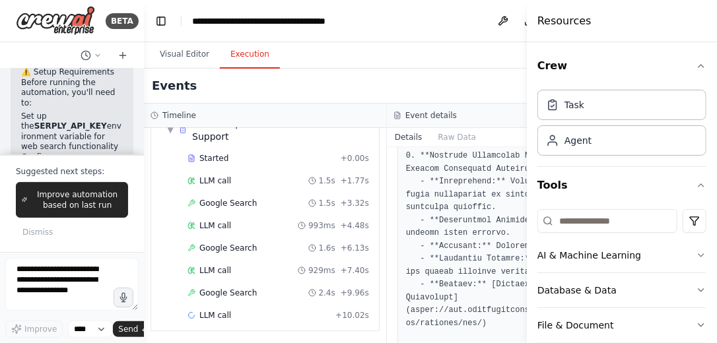
scroll to position [422, 0]
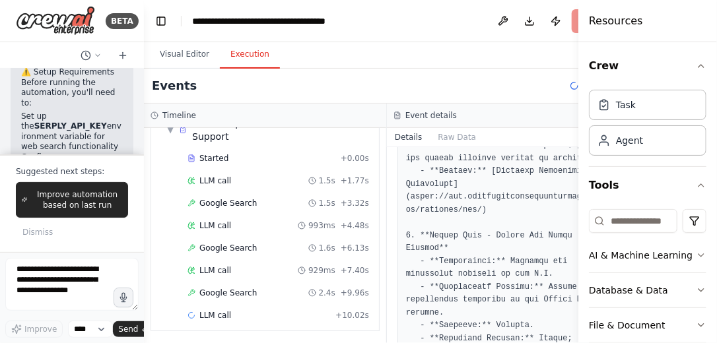
drag, startPoint x: 578, startPoint y: 85, endPoint x: 718, endPoint y: 102, distance: 140.9
click at [717, 102] on html "BETA I want to create 4 AI agents: Agent to find the best donors for patients a…" at bounding box center [358, 171] width 717 height 343
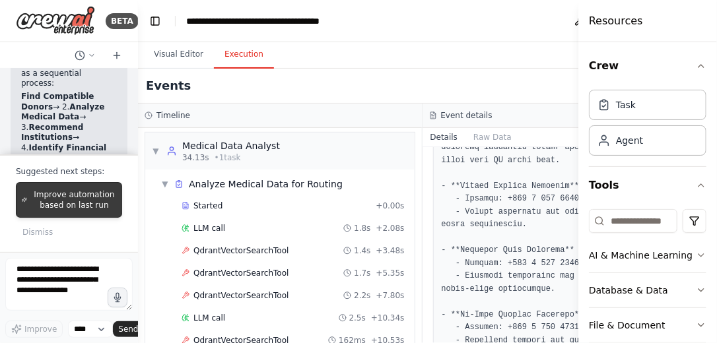
scroll to position [2204, 0]
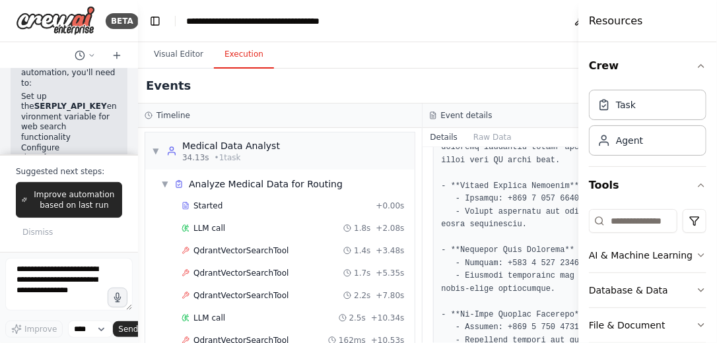
drag, startPoint x: 139, startPoint y: 218, endPoint x: 7, endPoint y: 203, distance: 132.8
click at [7, 202] on div "BETA I want to create 4 AI agents: Agent to find the best donors for patients a…" at bounding box center [69, 171] width 138 height 343
drag, startPoint x: 135, startPoint y: 226, endPoint x: 71, endPoint y: 227, distance: 63.4
click at [71, 227] on div "BETA I want to create 4 AI agents: Agent to find the best donors for patients a…" at bounding box center [69, 171] width 138 height 343
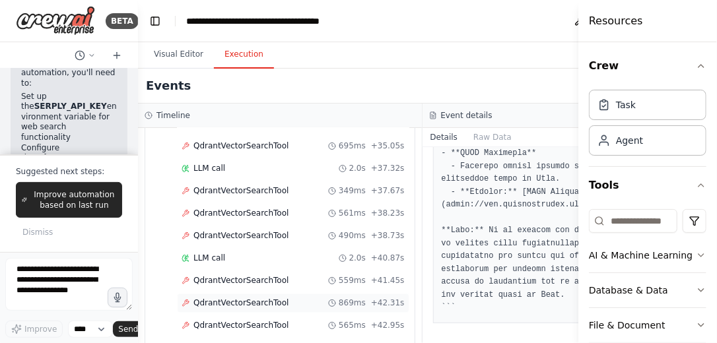
scroll to position [1003, 0]
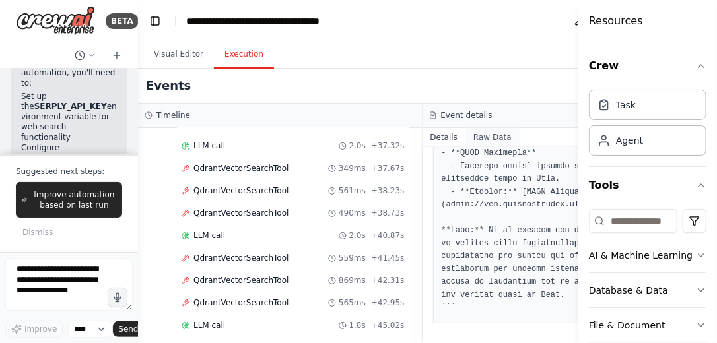
click at [478, 141] on button "Raw Data" at bounding box center [492, 137] width 54 height 18
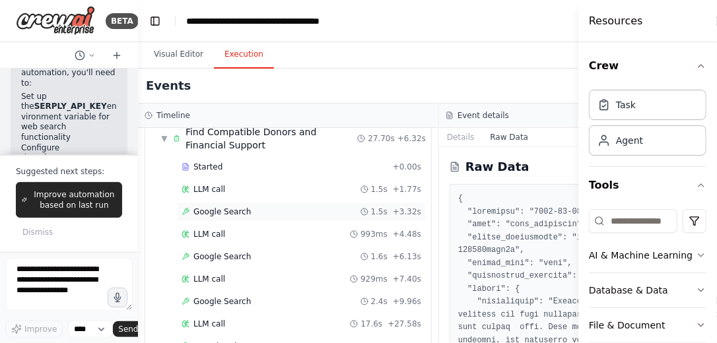
scroll to position [0, 0]
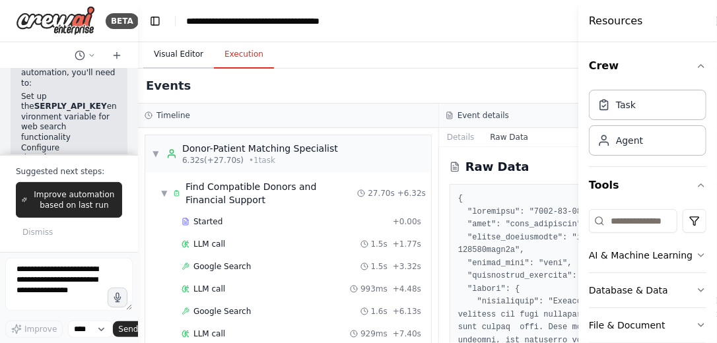
click at [170, 63] on button "Visual Editor" at bounding box center [178, 55] width 71 height 28
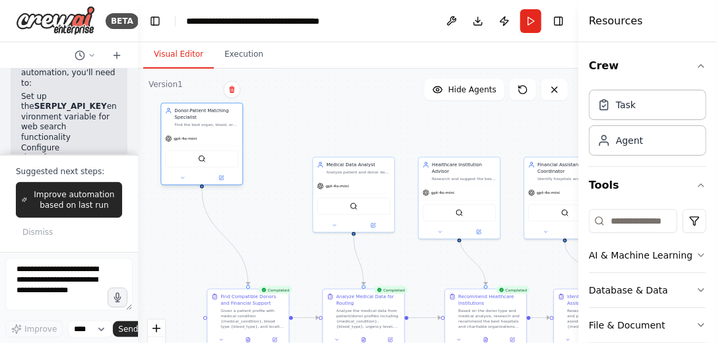
drag, startPoint x: 264, startPoint y: 199, endPoint x: 220, endPoint y: 146, distance: 68.9
click at [220, 146] on div "SerplyWebSearchTool" at bounding box center [201, 159] width 81 height 26
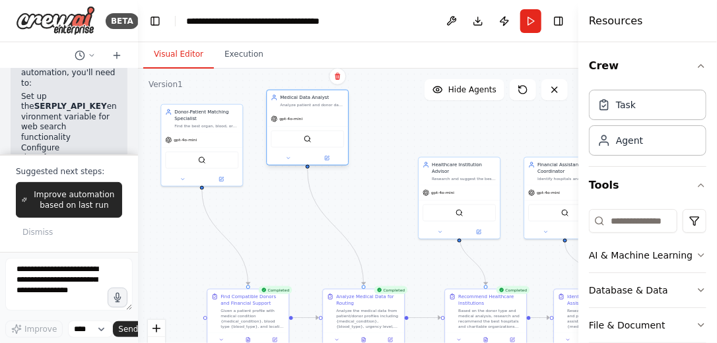
drag, startPoint x: 360, startPoint y: 198, endPoint x: 311, endPoint y: 129, distance: 84.2
click at [311, 131] on div "QdrantVectorSearchTool" at bounding box center [307, 139] width 73 height 17
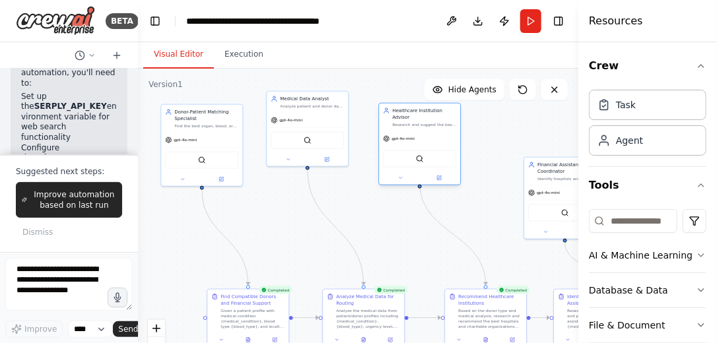
drag, startPoint x: 466, startPoint y: 182, endPoint x: 423, endPoint y: 129, distance: 68.0
click at [423, 131] on div "gpt-4o-mini" at bounding box center [419, 138] width 81 height 15
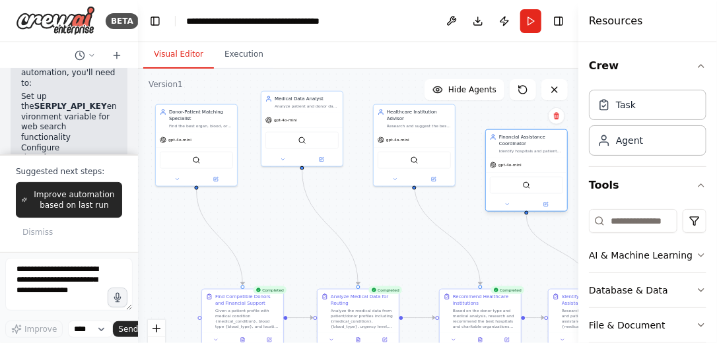
drag, startPoint x: 562, startPoint y: 188, endPoint x: 524, endPoint y: 162, distance: 46.1
click at [524, 162] on div "gpt-4o-mini" at bounding box center [526, 165] width 81 height 15
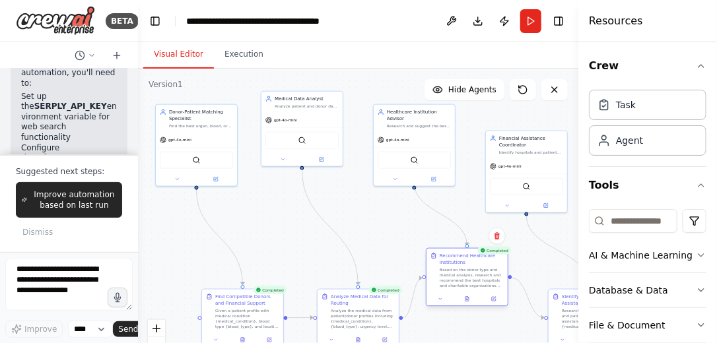
drag, startPoint x: 492, startPoint y: 306, endPoint x: 476, endPoint y: 267, distance: 42.6
click at [476, 267] on div "Based on the donor type and medical analysis, research and recommend the best h…" at bounding box center [471, 277] width 64 height 21
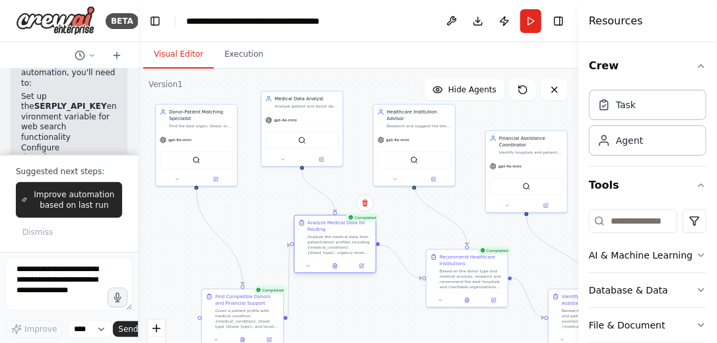
drag, startPoint x: 373, startPoint y: 311, endPoint x: 348, endPoint y: 238, distance: 77.4
click at [348, 238] on div "Analyze the medical data from patient/donor profiles including {medical_conditi…" at bounding box center [339, 244] width 64 height 21
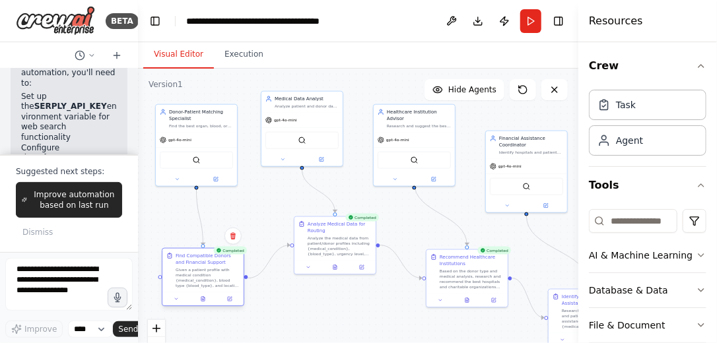
drag, startPoint x: 275, startPoint y: 309, endPoint x: 235, endPoint y: 269, distance: 56.9
click at [235, 269] on div "Given a patient profile with medical condition {medical_condition}, blood type …" at bounding box center [208, 277] width 64 height 21
click at [247, 63] on button "Execution" at bounding box center [244, 55] width 60 height 28
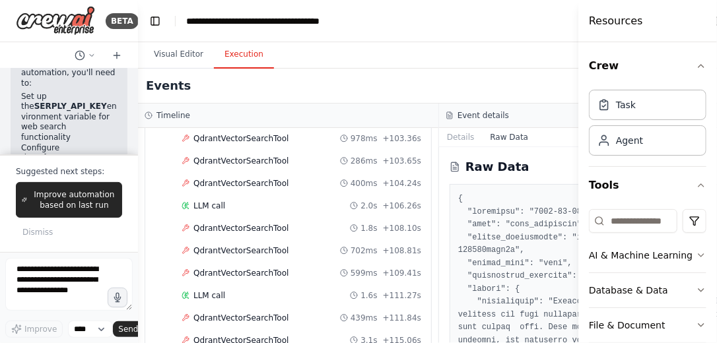
scroll to position [2375, 0]
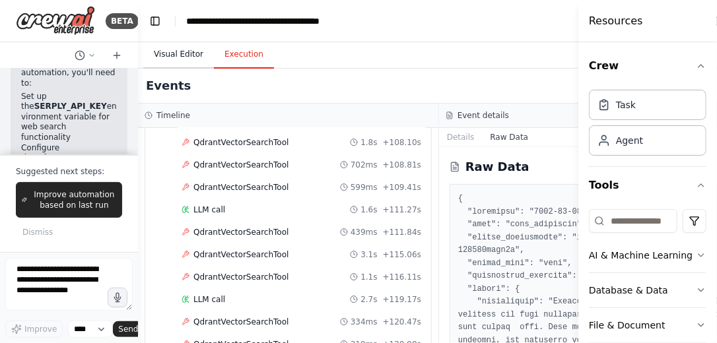
click at [182, 54] on button "Visual Editor" at bounding box center [178, 55] width 71 height 28
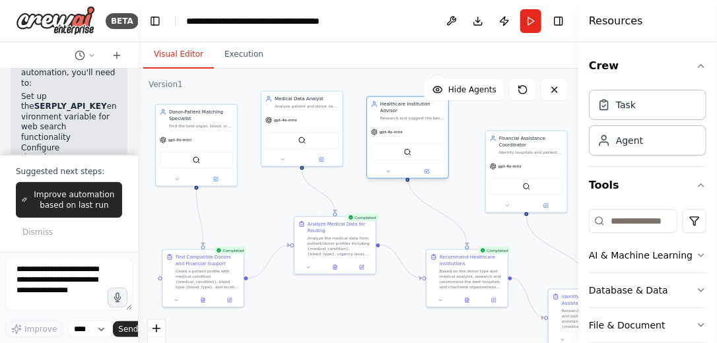
drag, startPoint x: 438, startPoint y: 137, endPoint x: 433, endPoint y: 129, distance: 9.7
click at [433, 129] on div "gpt-4o-mini" at bounding box center [407, 132] width 81 height 15
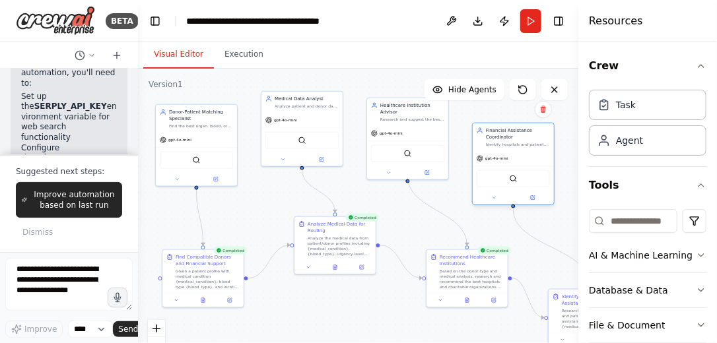
drag, startPoint x: 541, startPoint y: 161, endPoint x: 525, endPoint y: 152, distance: 18.3
click at [525, 152] on div "gpt-4o-mini" at bounding box center [512, 158] width 81 height 15
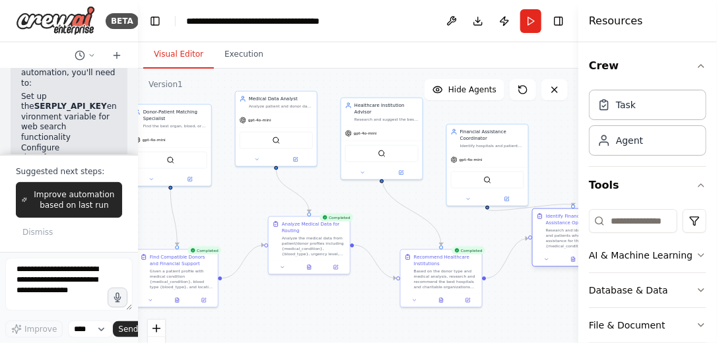
drag, startPoint x: 567, startPoint y: 316, endPoint x: 548, endPoint y: 228, distance: 90.5
click at [548, 228] on div "Research and identify hospitals and patients who need financial assistance for …" at bounding box center [578, 238] width 64 height 21
drag, startPoint x: 552, startPoint y: 240, endPoint x: 527, endPoint y: 259, distance: 31.0
click at [527, 259] on div "Research and identify hospitals and patients who need financial assistance for …" at bounding box center [551, 251] width 64 height 21
click at [240, 58] on button "Execution" at bounding box center [244, 55] width 60 height 28
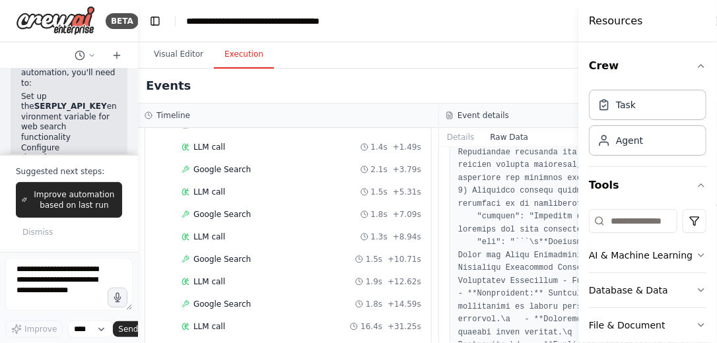
scroll to position [2383, 0]
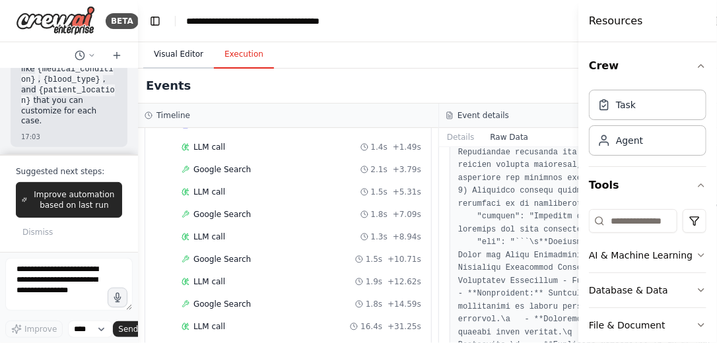
click at [179, 55] on button "Visual Editor" at bounding box center [178, 55] width 71 height 28
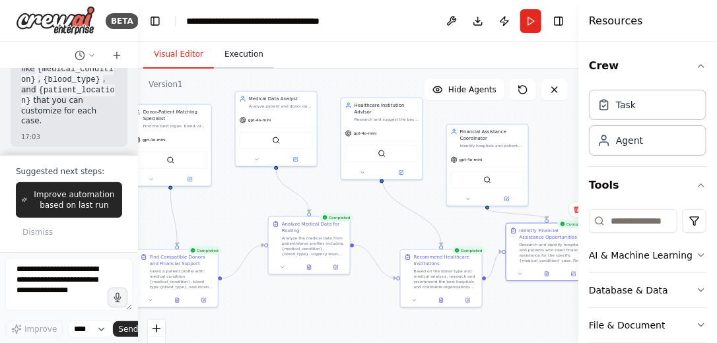
click at [234, 53] on button "Execution" at bounding box center [244, 55] width 60 height 28
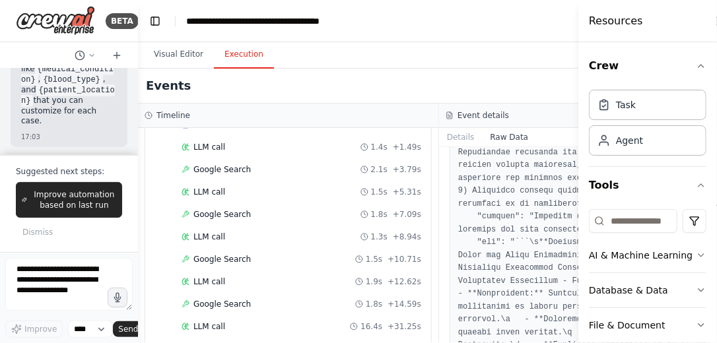
scroll to position [3050, 0]
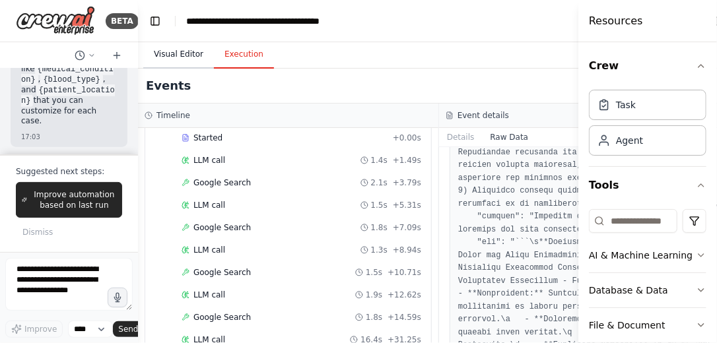
click at [190, 54] on button "Visual Editor" at bounding box center [178, 55] width 71 height 28
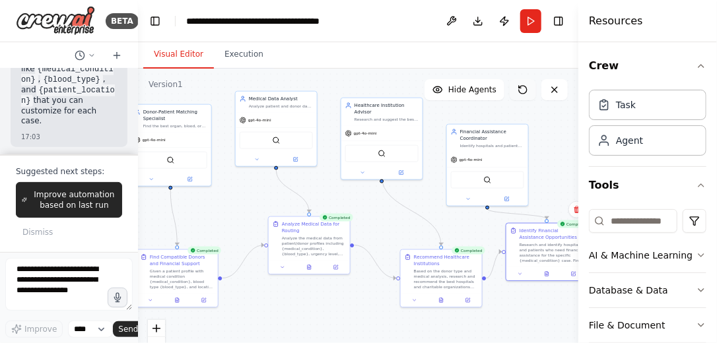
click at [530, 92] on button at bounding box center [522, 89] width 26 height 21
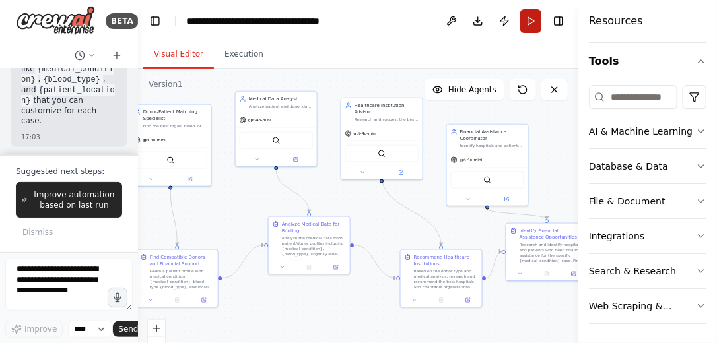
click at [523, 29] on button "Run" at bounding box center [530, 21] width 21 height 24
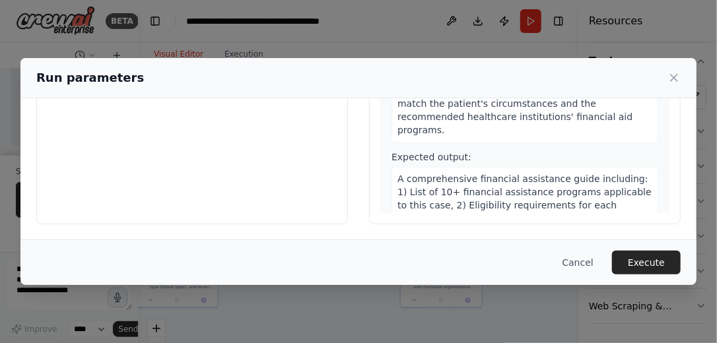
scroll to position [203, 0]
click at [672, 77] on icon at bounding box center [673, 77] width 13 height 13
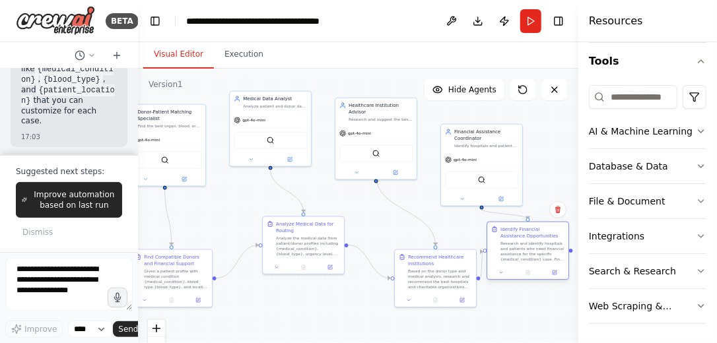
drag, startPoint x: 516, startPoint y: 267, endPoint x: 538, endPoint y: 261, distance: 23.2
click at [538, 261] on div "Identify Financial Assistance Opportunities Research and identify hospitals and…" at bounding box center [527, 244] width 81 height 44
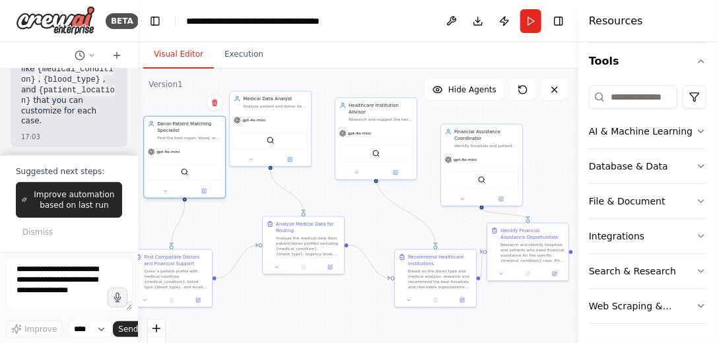
drag, startPoint x: 192, startPoint y: 155, endPoint x: 211, endPoint y: 166, distance: 22.2
click at [211, 166] on div "SerplyWebSearchTool" at bounding box center [184, 172] width 73 height 17
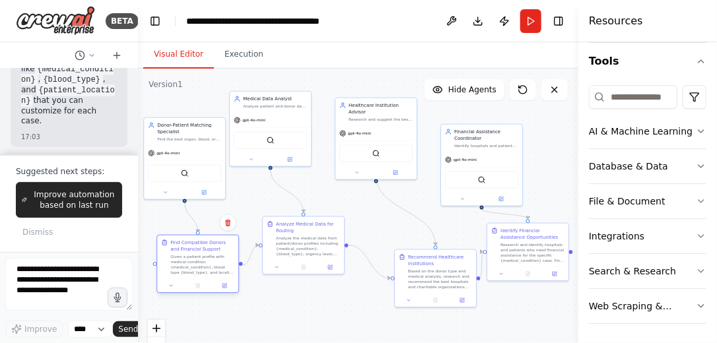
drag, startPoint x: 177, startPoint y: 275, endPoint x: 201, endPoint y: 265, distance: 26.0
click at [201, 265] on div "Given a patient profile with medical condition {medical_condition}, blood type …" at bounding box center [202, 264] width 64 height 21
